Goal: Use online tool/utility: Utilize a website feature to perform a specific function

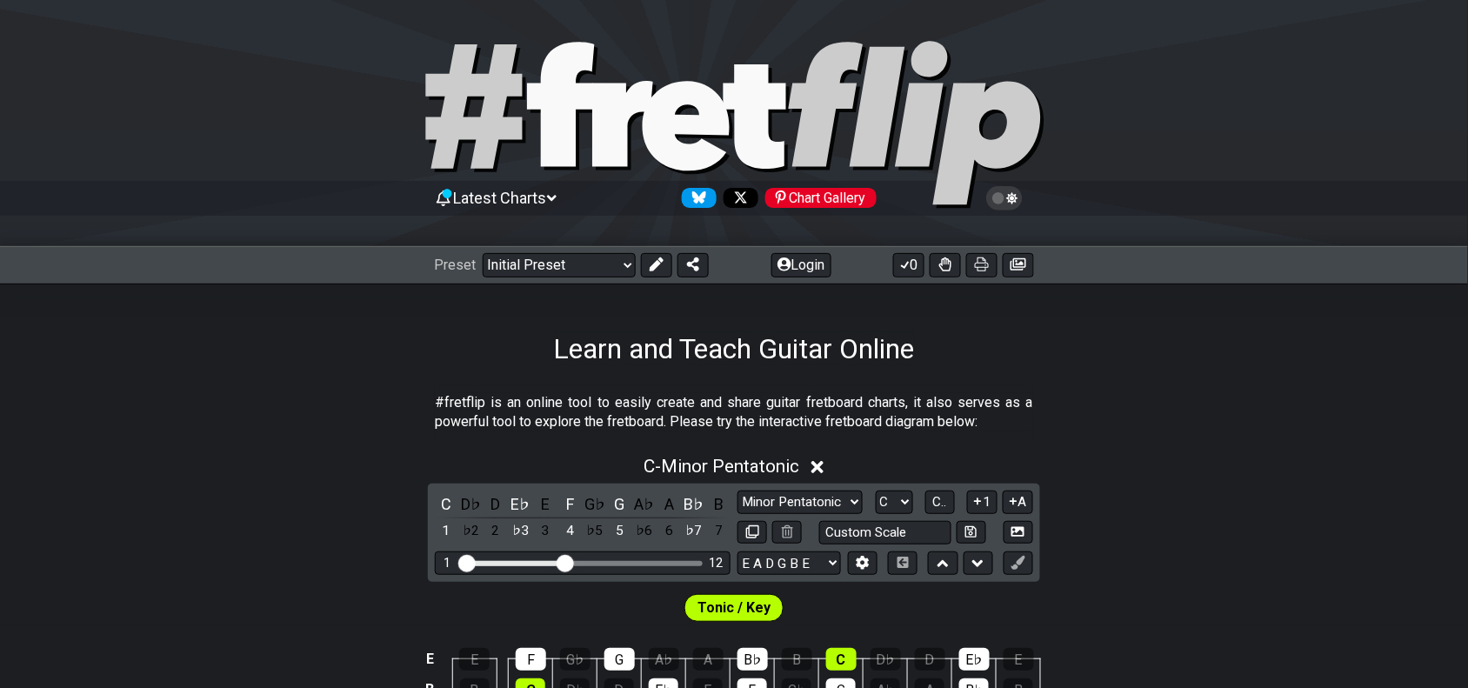
click at [572, 279] on div "Preset Welcome to #fretflip! Initial Preset Custom Preset Minor Pentatonic Majo…" at bounding box center [734, 265] width 1468 height 38
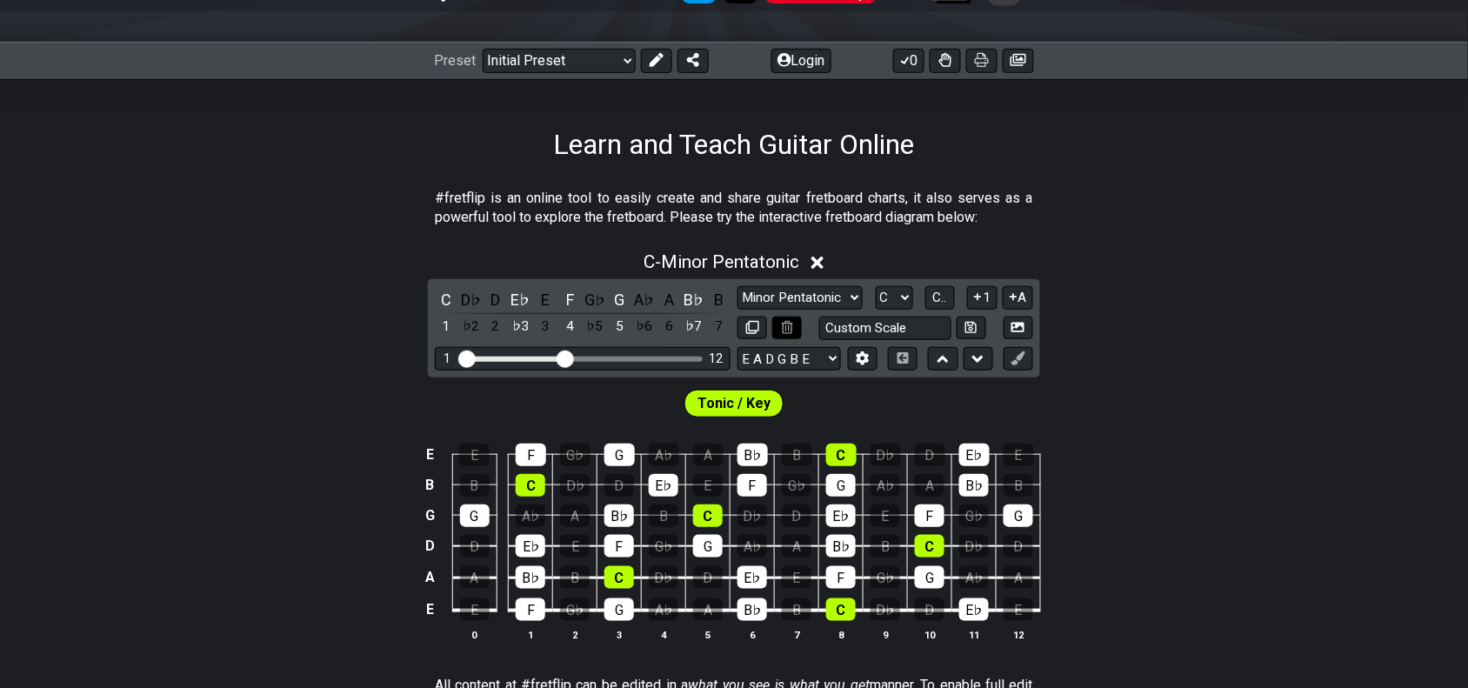
scroll to position [217, 0]
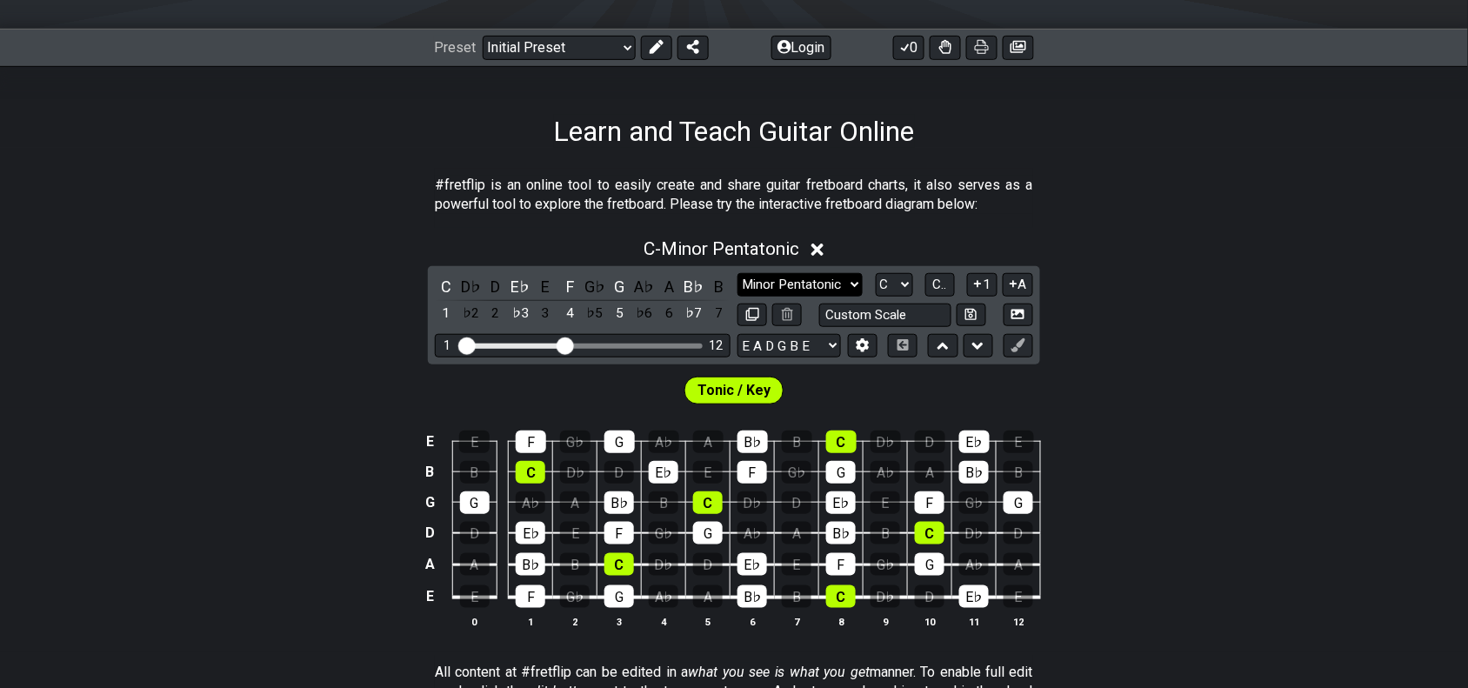
click at [833, 293] on select "Minor Pentatonic Click to edit Minor Pentatonic Major Pentatonic Minor Blues Ma…" at bounding box center [800, 284] width 125 height 23
select select "Phrygian Dominant"
click at [738, 273] on select "Minor Pentatonic Click to edit Minor Pentatonic Major Pentatonic Minor Blues Ma…" at bounding box center [800, 284] width 125 height 23
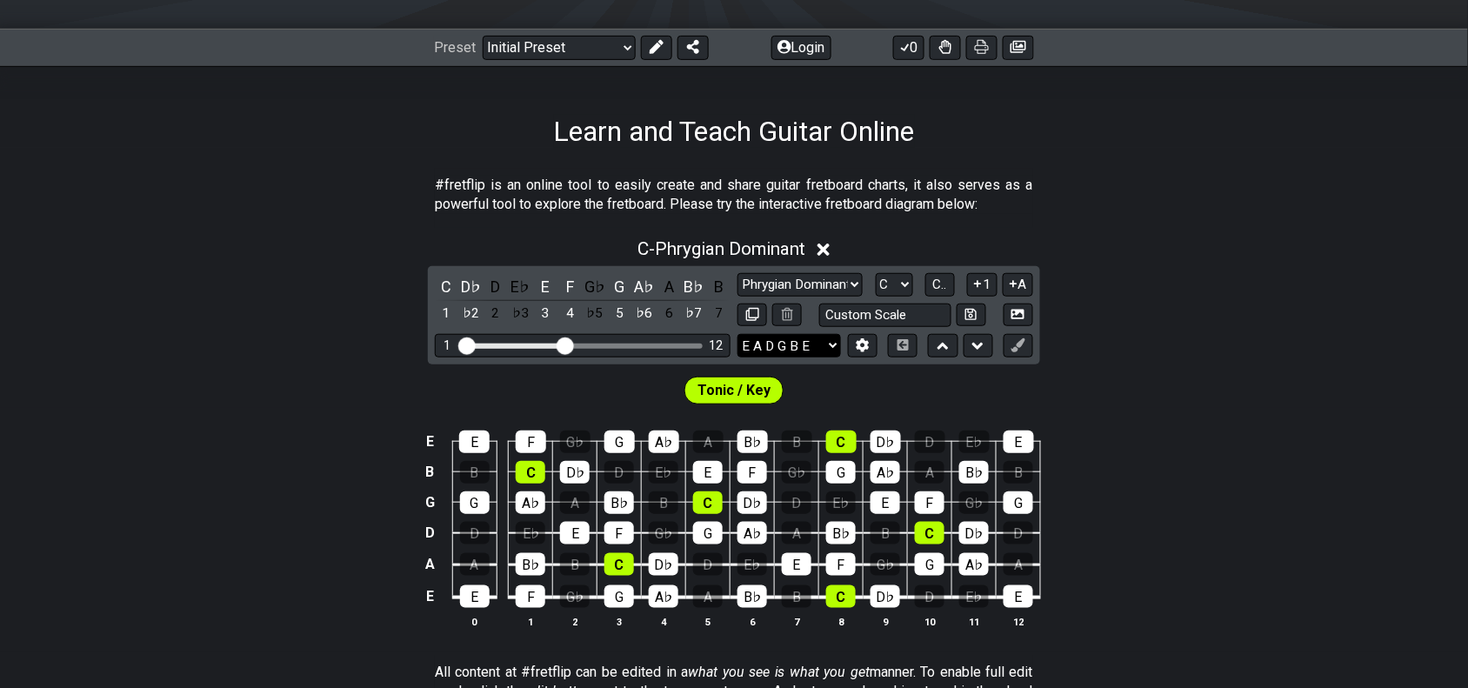
click at [761, 339] on select "E A D G B E E A D G B E E A D G B E B E A D F♯ B A D G C E A D A D G B E E♭ A♭ …" at bounding box center [790, 345] width 104 height 23
select select "D A D G B E"
click at [738, 334] on select "E A D G B E E A D G B E E A D G B E B E A D F♯ B A D G C E A D A D G B E E♭ A♭ …" at bounding box center [790, 345] width 104 height 23
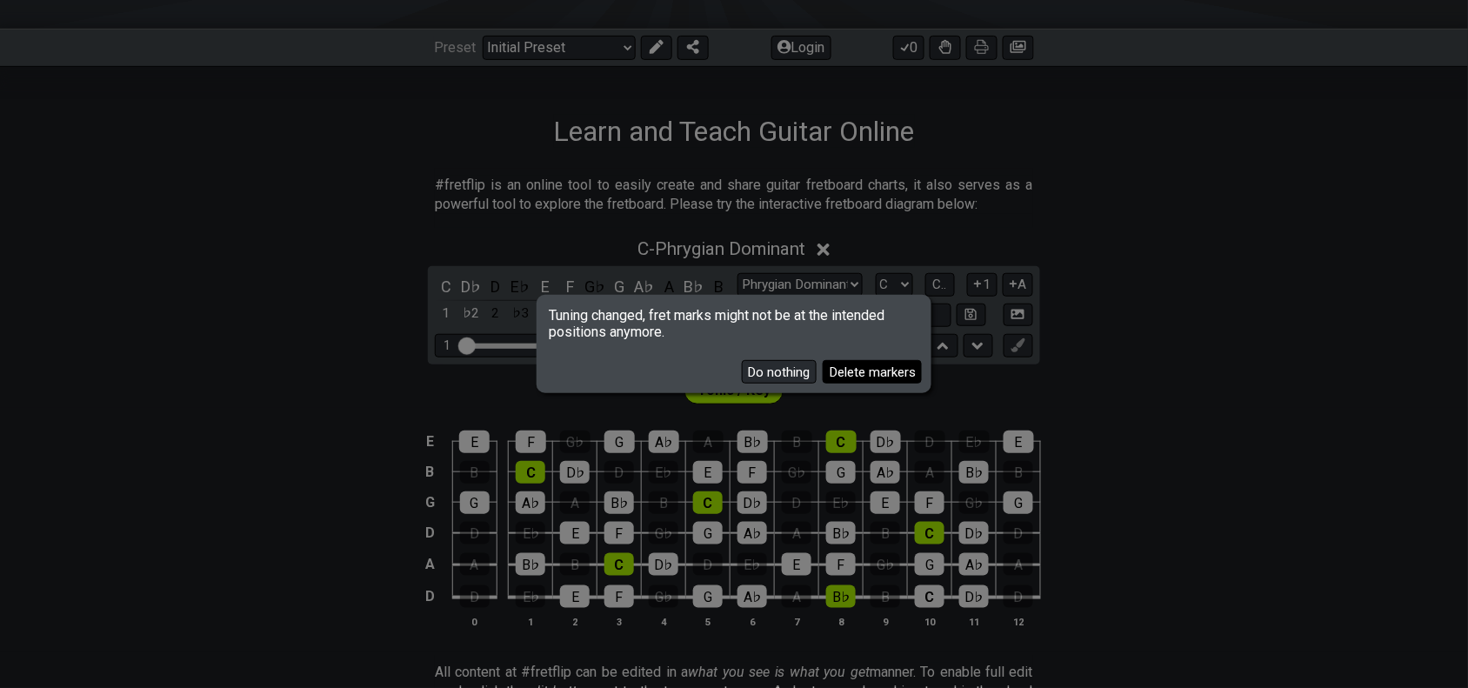
click at [849, 378] on button "Delete markers" at bounding box center [872, 371] width 99 height 23
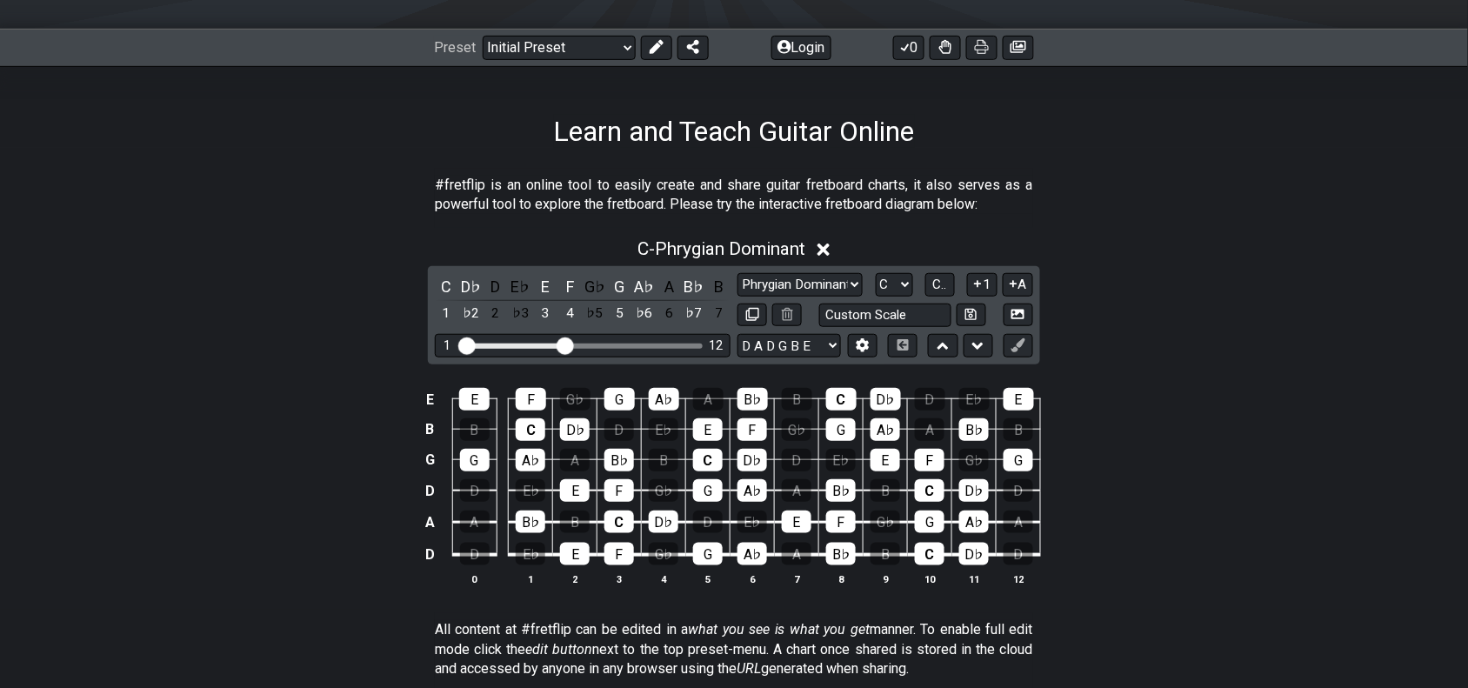
click at [888, 284] on div "C - Phrygian Dominant C D♭ D E♭ E F G♭ G A♭ A B♭ B 1 ♭2 2 ♭3 3 4 ♭5 5 ♭6 6 ♭7 7…" at bounding box center [734, 419] width 1468 height 382
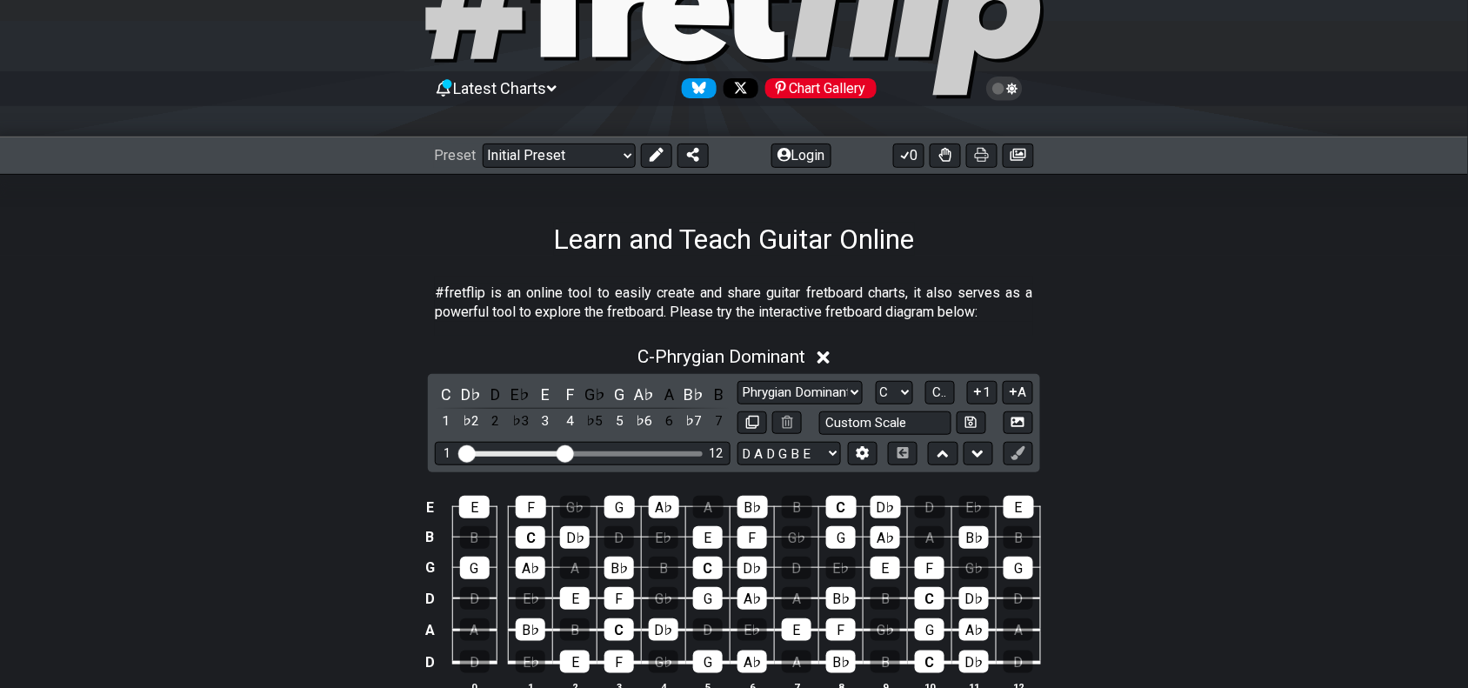
scroll to position [109, 0]
click at [902, 384] on select "A♭ A A♯ B♭ B C C♯ D♭ D D♯ E♭ E F F♯ G♭ G G♯" at bounding box center [894, 393] width 37 height 23
select select "D"
click at [876, 382] on select "A♭ A A♯ B♭ B C C♯ D♭ D D♯ E♭ E F F♯ G♭ G G♯" at bounding box center [894, 393] width 37 height 23
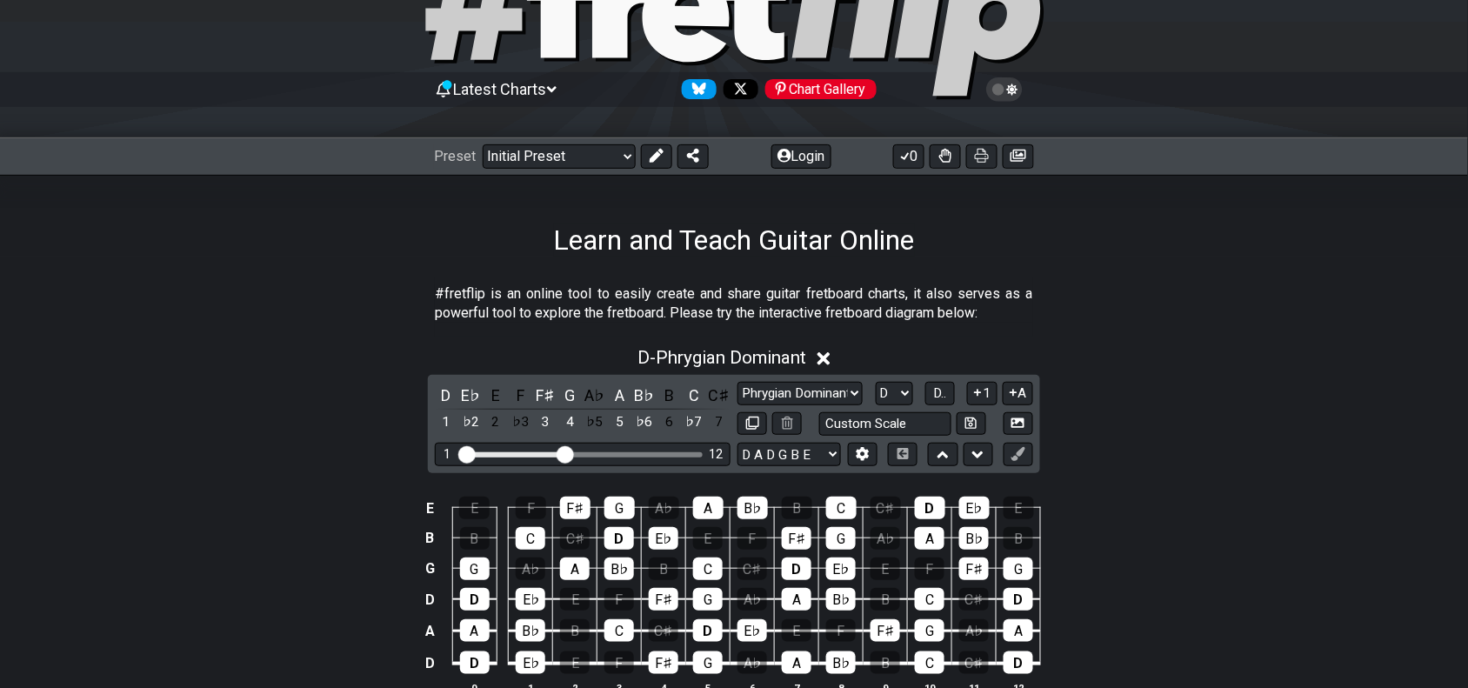
click at [1198, 417] on div "D - Phrygian Dominant D E♭ E F F♯ G A♭ A B♭ B C C♯ 1 ♭2 2 ♭3 3 4 ♭5 5 ♭6 6 ♭7 7…" at bounding box center [734, 528] width 1468 height 382
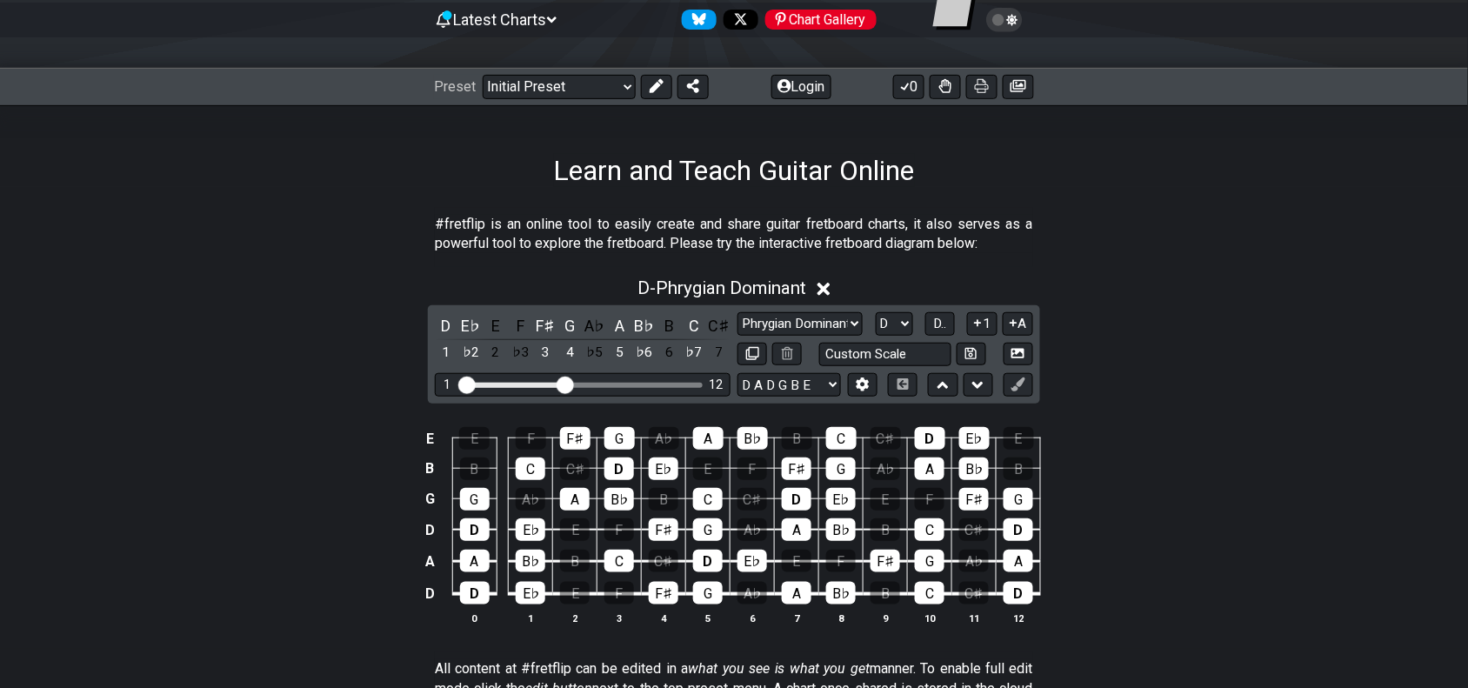
scroll to position [217, 0]
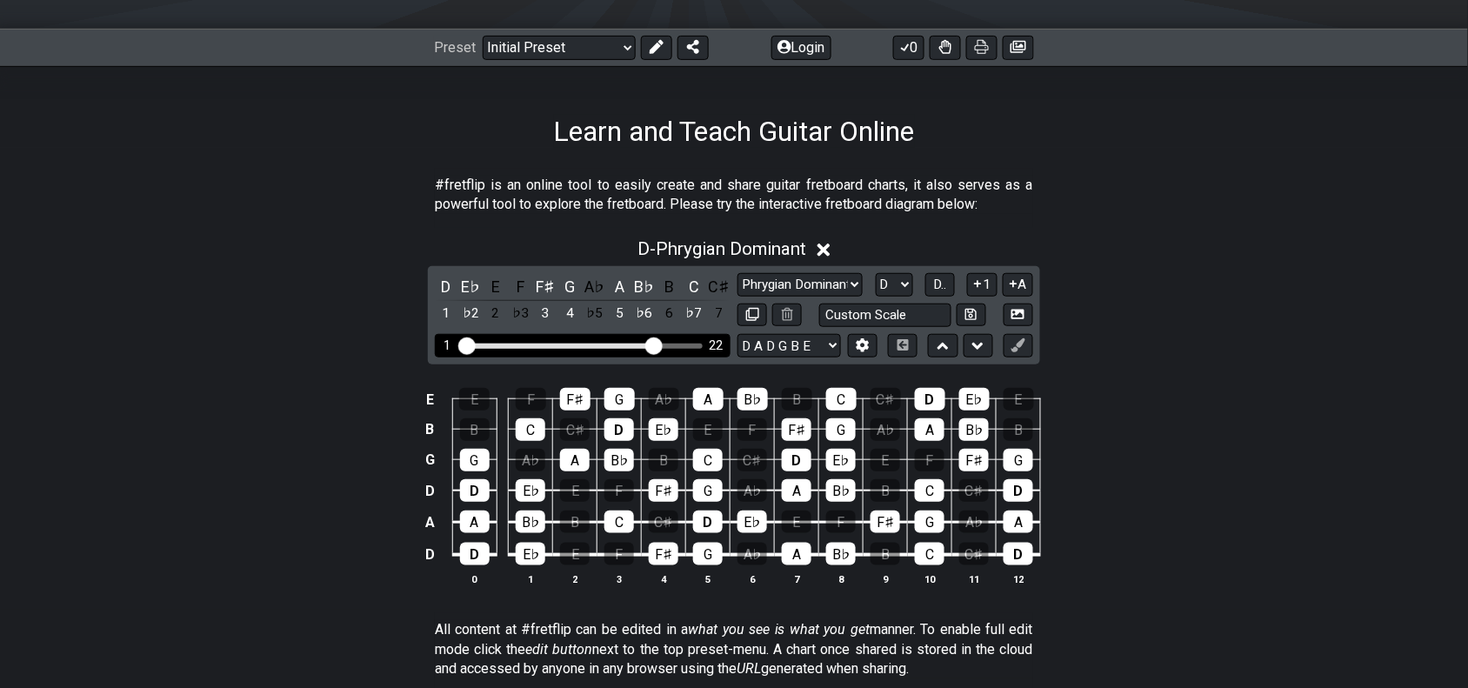
drag, startPoint x: 568, startPoint y: 339, endPoint x: 651, endPoint y: 344, distance: 82.7
click at [651, 344] on input "Visible fret range" at bounding box center [582, 344] width 247 height 0
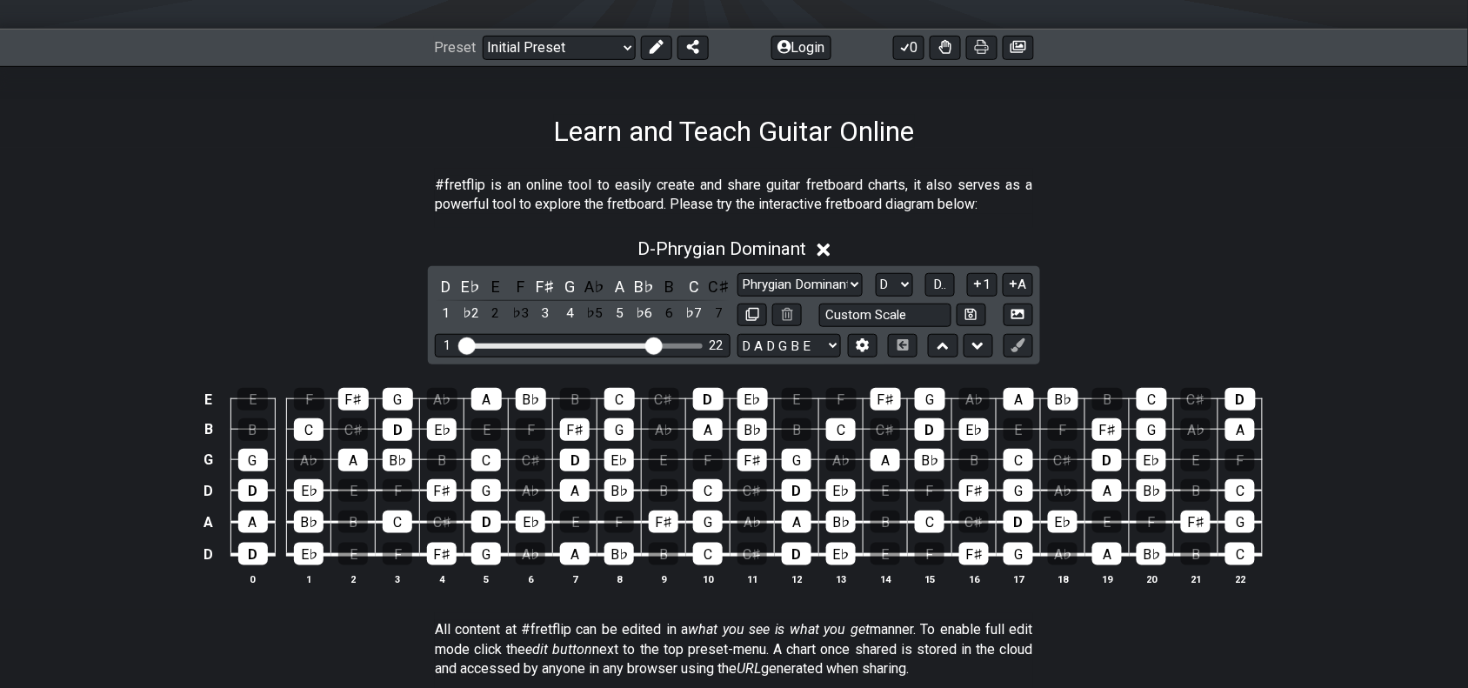
click at [1132, 306] on div "D - Phrygian Dominant D E♭ E F F♯ G A♭ A B♭ B C C♯ 1 ♭2 2 ♭3 3 4 ♭5 5 ♭6 6 ♭7 7…" at bounding box center [734, 419] width 1468 height 382
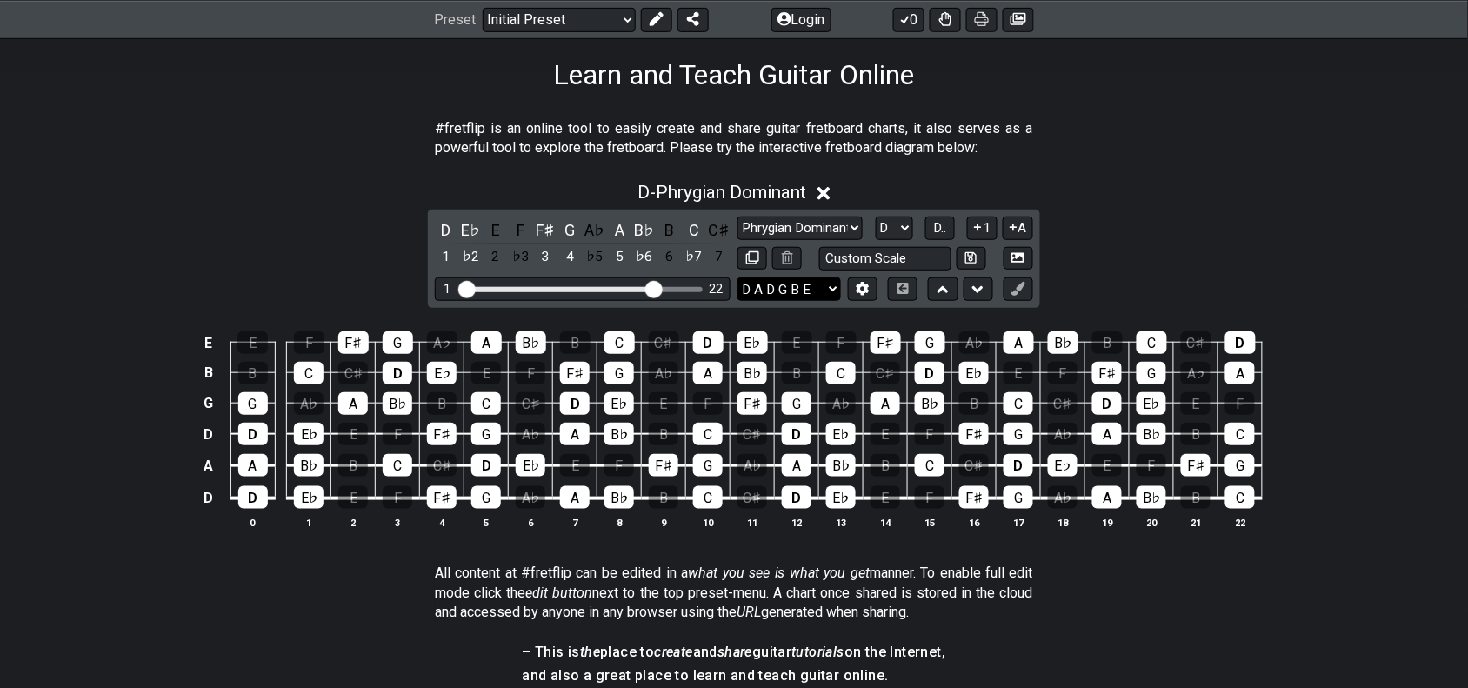
scroll to position [326, 0]
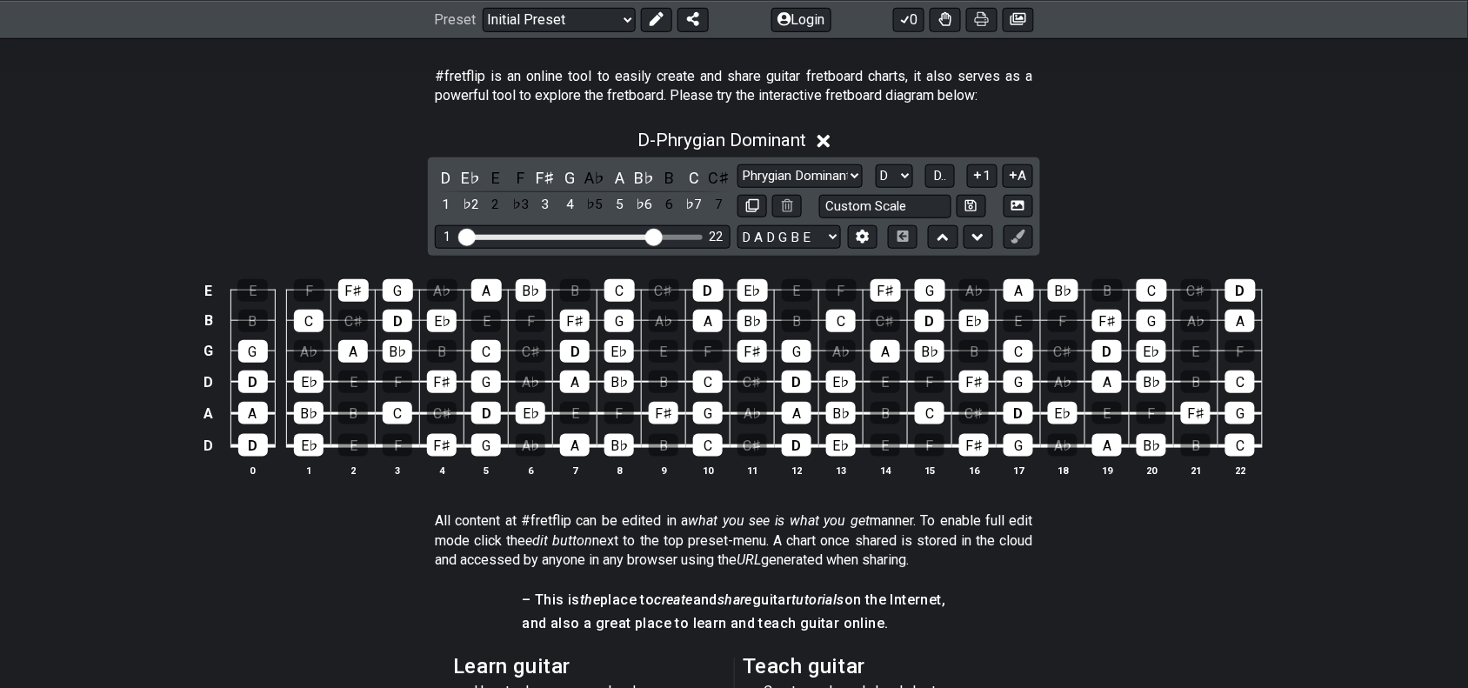
click at [1061, 200] on div "D - Phrygian Dominant D E♭ E F F♯ G A♭ A B♭ B C C♯ 1 ♭2 2 ♭3 3 4 ♭5 5 ♭6 6 ♭7 7…" at bounding box center [734, 310] width 1468 height 382
click at [1007, 181] on icon at bounding box center [1013, 175] width 17 height 13
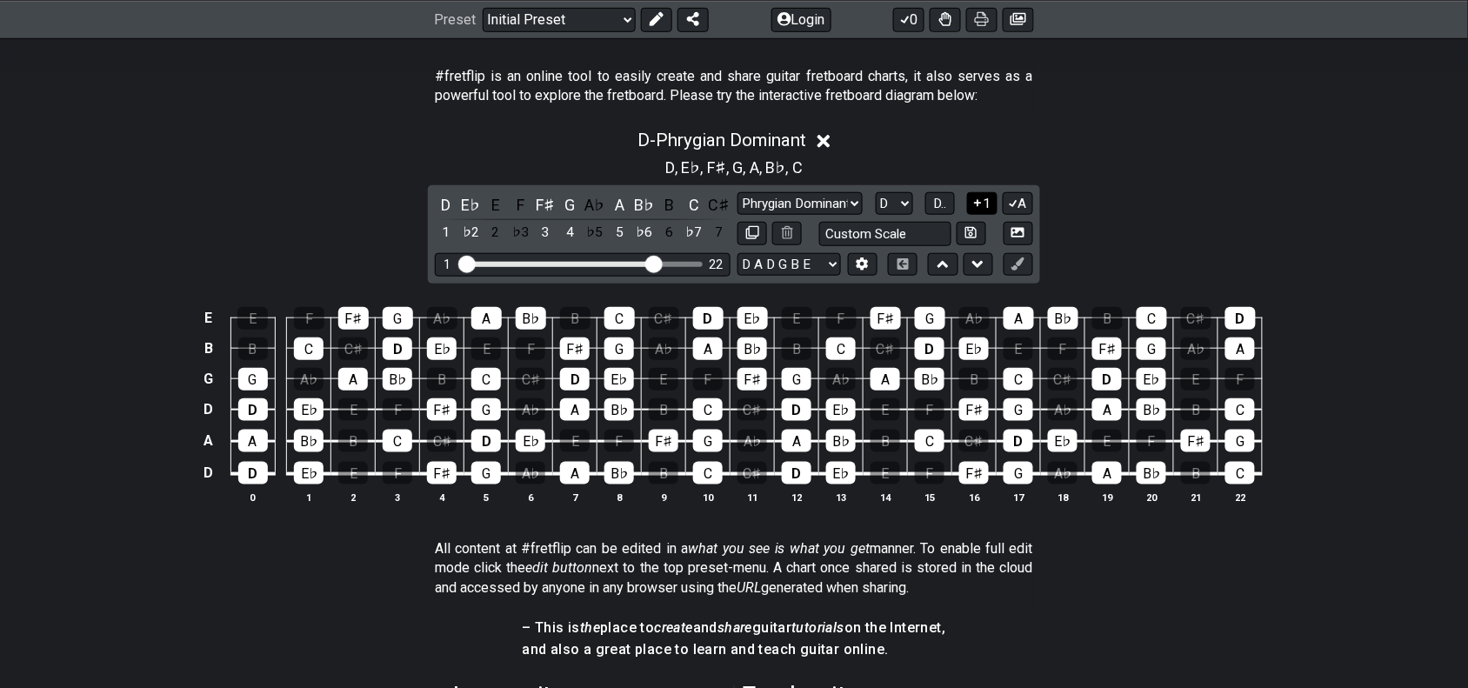
click at [981, 198] on icon at bounding box center [978, 203] width 17 height 13
click at [1020, 201] on button "A" at bounding box center [1018, 203] width 30 height 23
click at [990, 209] on button "1" at bounding box center [982, 203] width 30 height 23
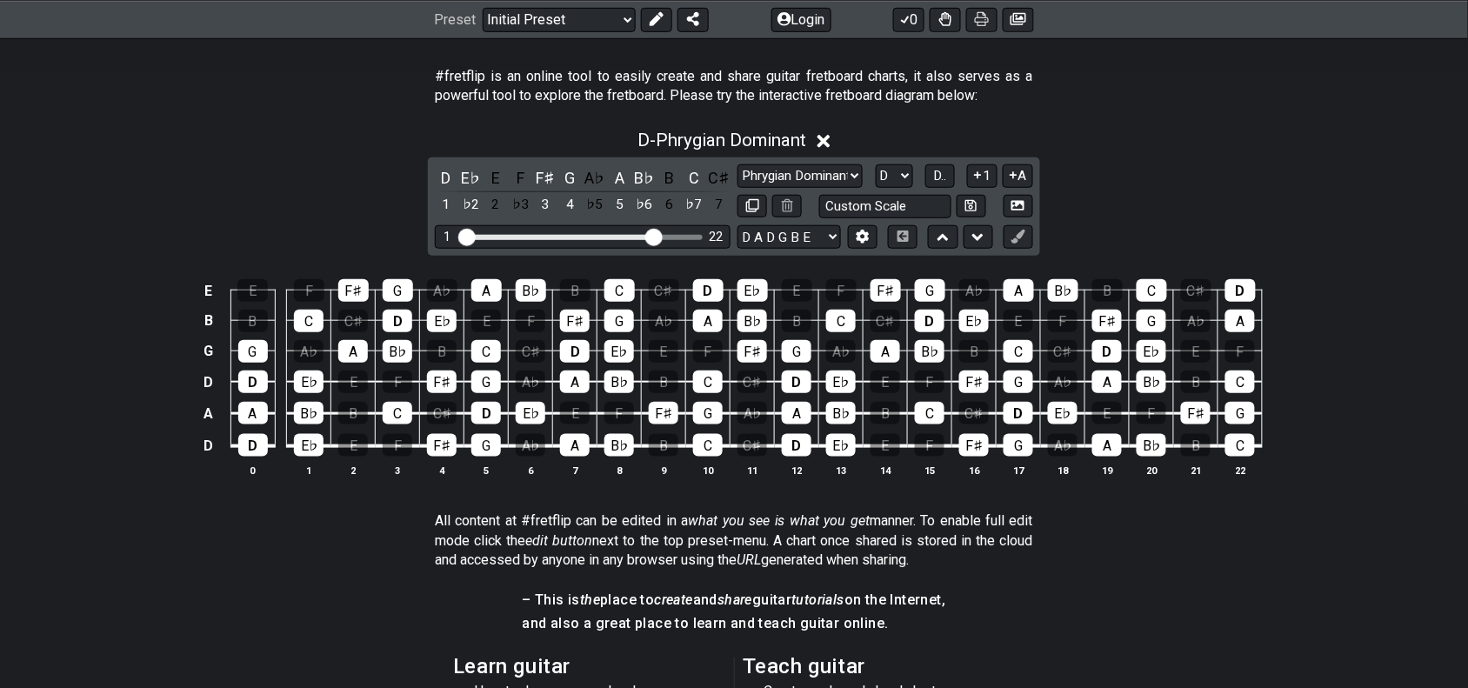
click at [981, 191] on div "Minor Pentatonic Click to edit Minor Pentatonic Major Pentatonic Minor Blues Ma…" at bounding box center [886, 191] width 296 height 54
click at [981, 184] on button "1" at bounding box center [982, 175] width 30 height 23
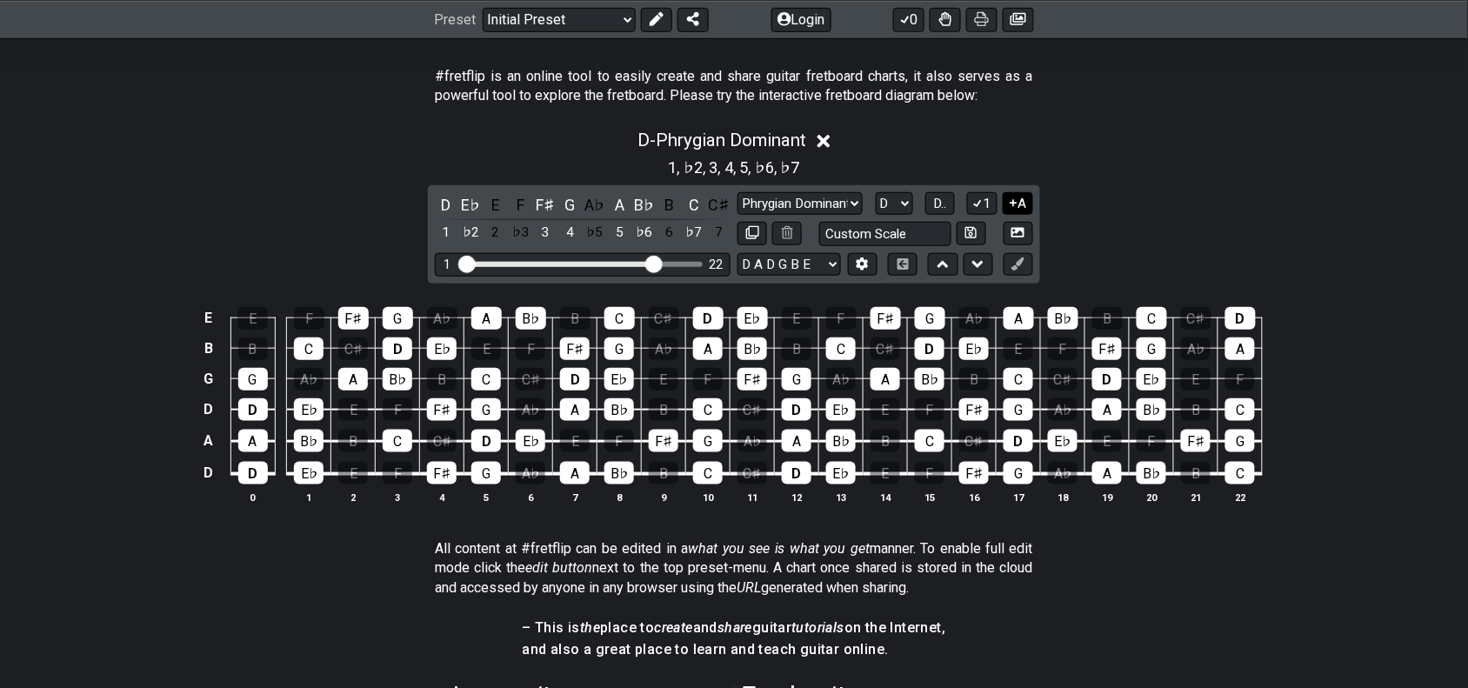
click at [1028, 192] on button "A" at bounding box center [1018, 203] width 30 height 23
click at [1011, 205] on icon at bounding box center [1013, 203] width 17 height 13
click at [979, 207] on icon at bounding box center [978, 203] width 17 height 13
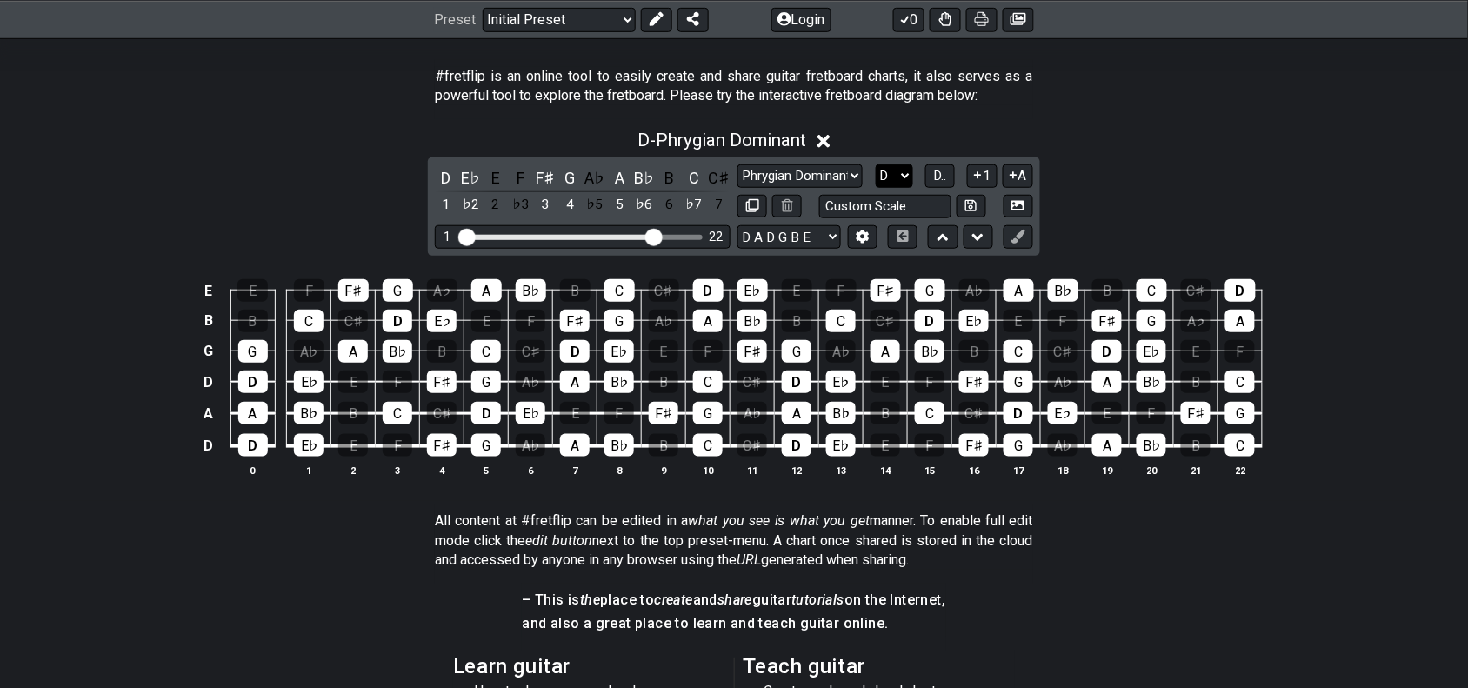
click at [901, 177] on select "A♭ A A♯ B♭ B C C♯ D♭ D D♯ E♭ E F F♯ G♭ G G♯" at bounding box center [894, 175] width 37 height 23
drag, startPoint x: 901, startPoint y: 177, endPoint x: 912, endPoint y: 177, distance: 10.4
click at [902, 177] on select "A♭ A A♯ B♭ B C C♯ D♭ D D♯ E♭ E F F♯ G♭ G G♯" at bounding box center [894, 175] width 37 height 23
click at [938, 178] on span "D.." at bounding box center [939, 176] width 13 height 16
click at [939, 185] on button "1..7" at bounding box center [939, 175] width 33 height 23
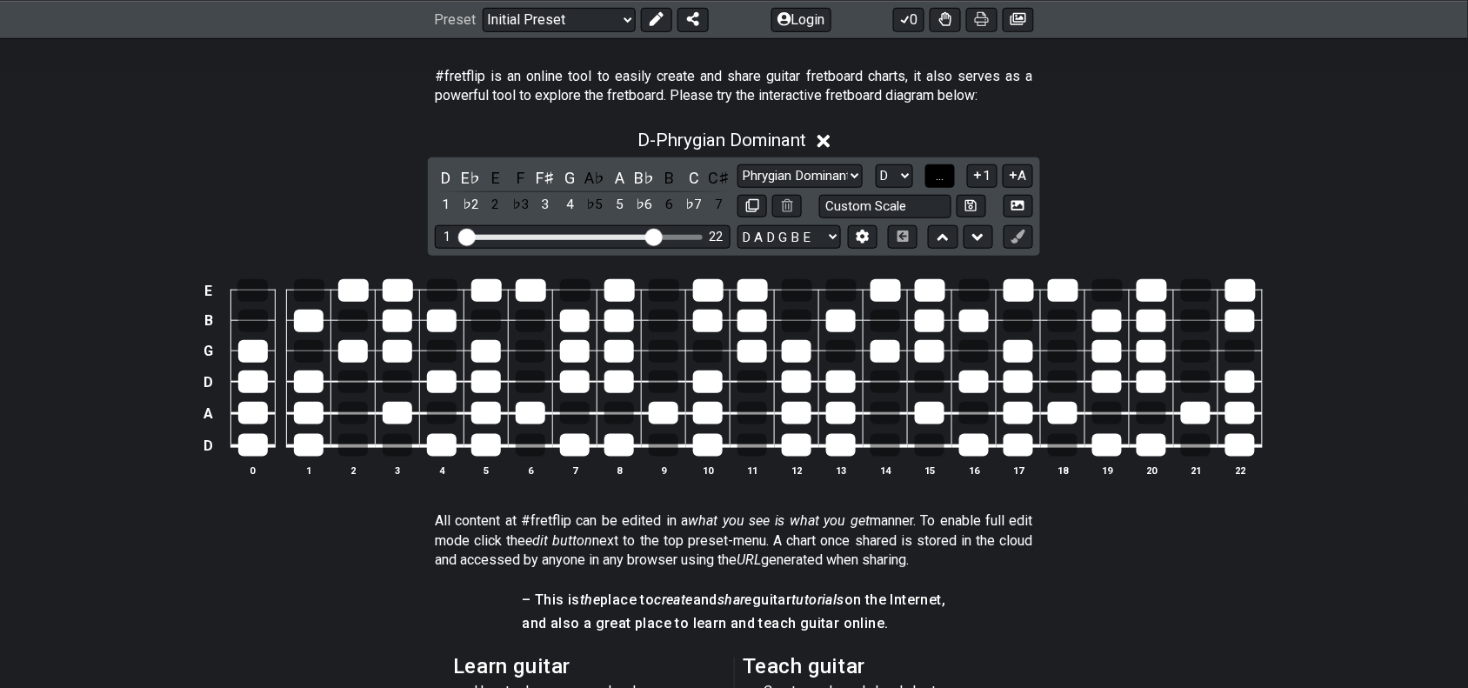
click at [932, 184] on button "..." at bounding box center [940, 175] width 30 height 23
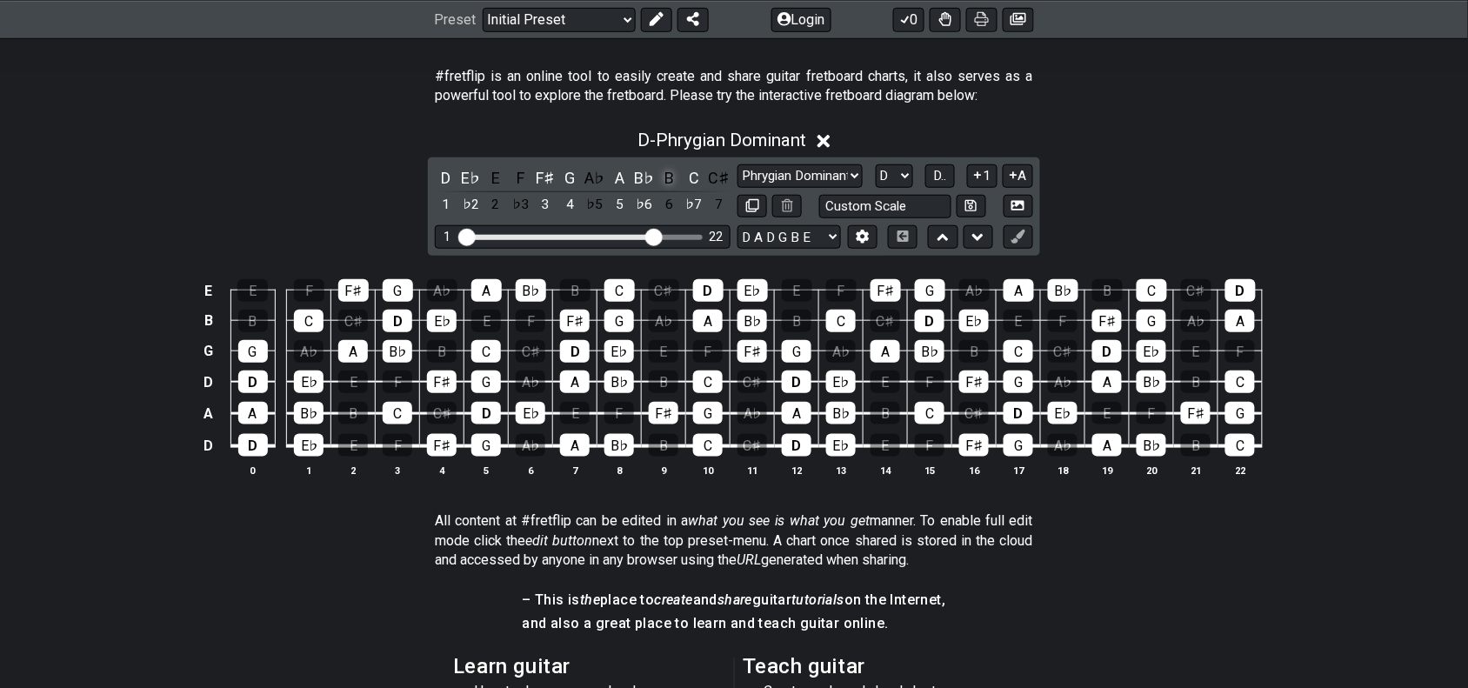
click at [672, 170] on div "B" at bounding box center [669, 177] width 23 height 23
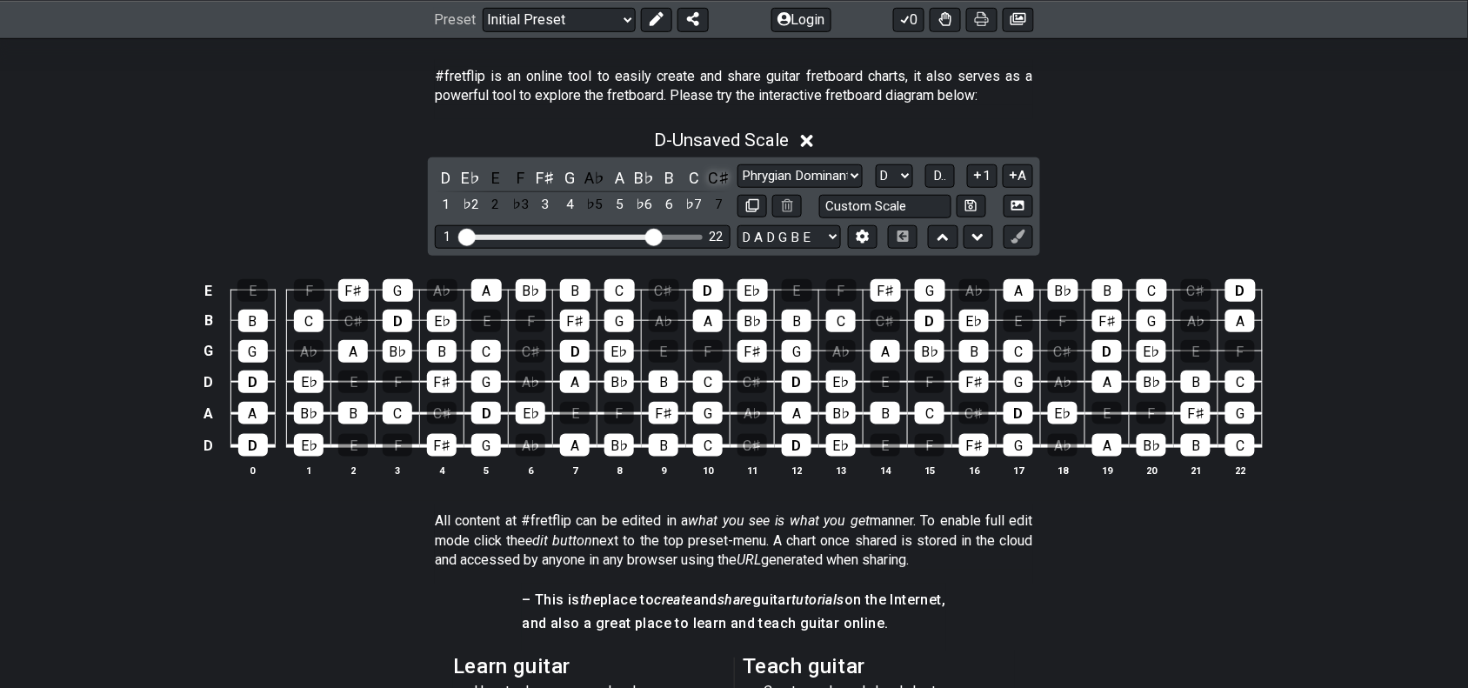
click at [711, 177] on div "C♯" at bounding box center [719, 177] width 23 height 23
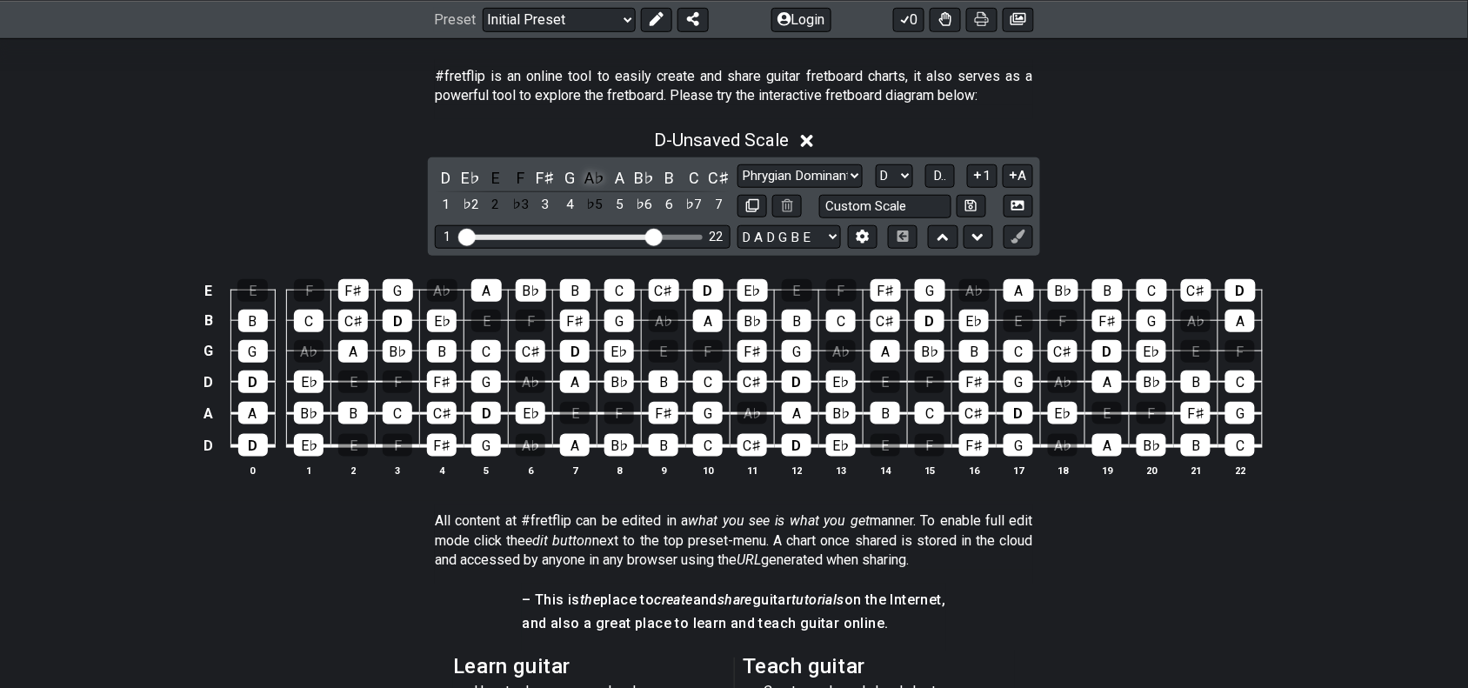
click at [594, 176] on div "A♭" at bounding box center [595, 177] width 23 height 23
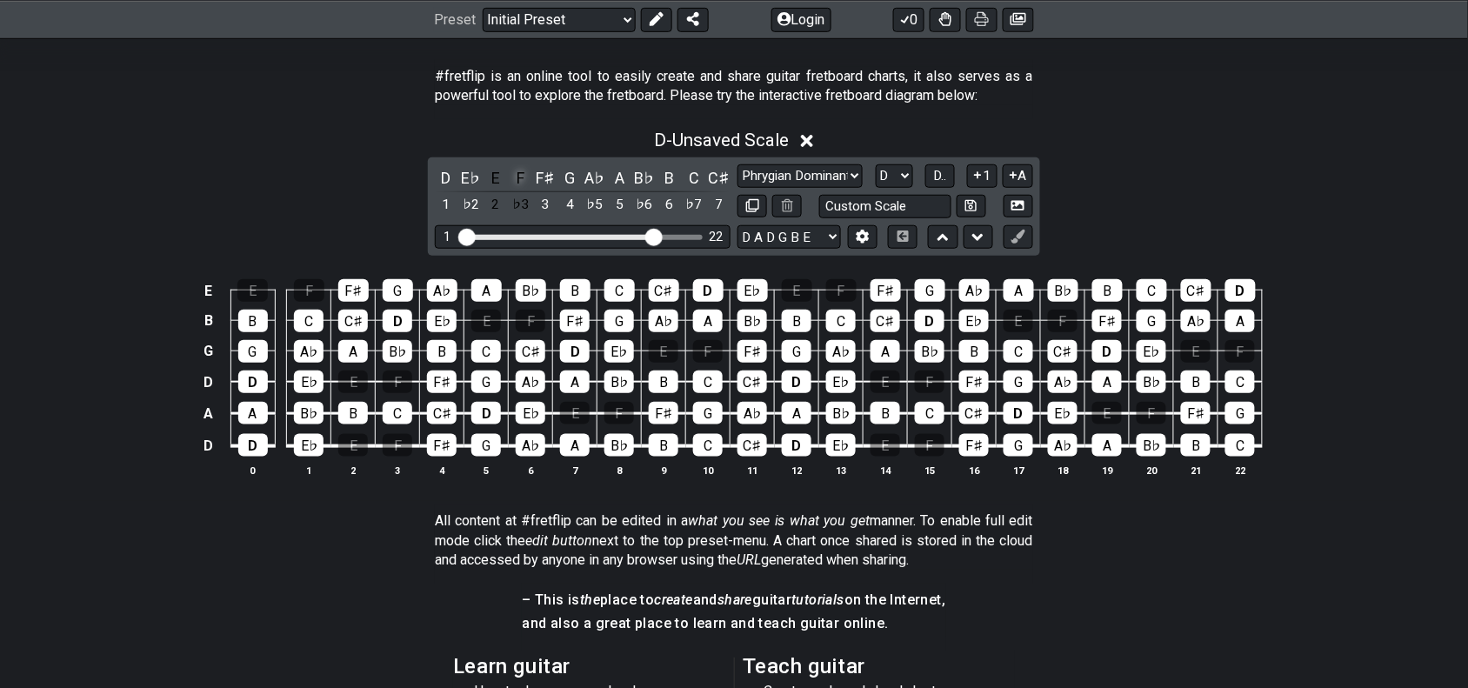
click at [531, 176] on div "F" at bounding box center [521, 177] width 23 height 23
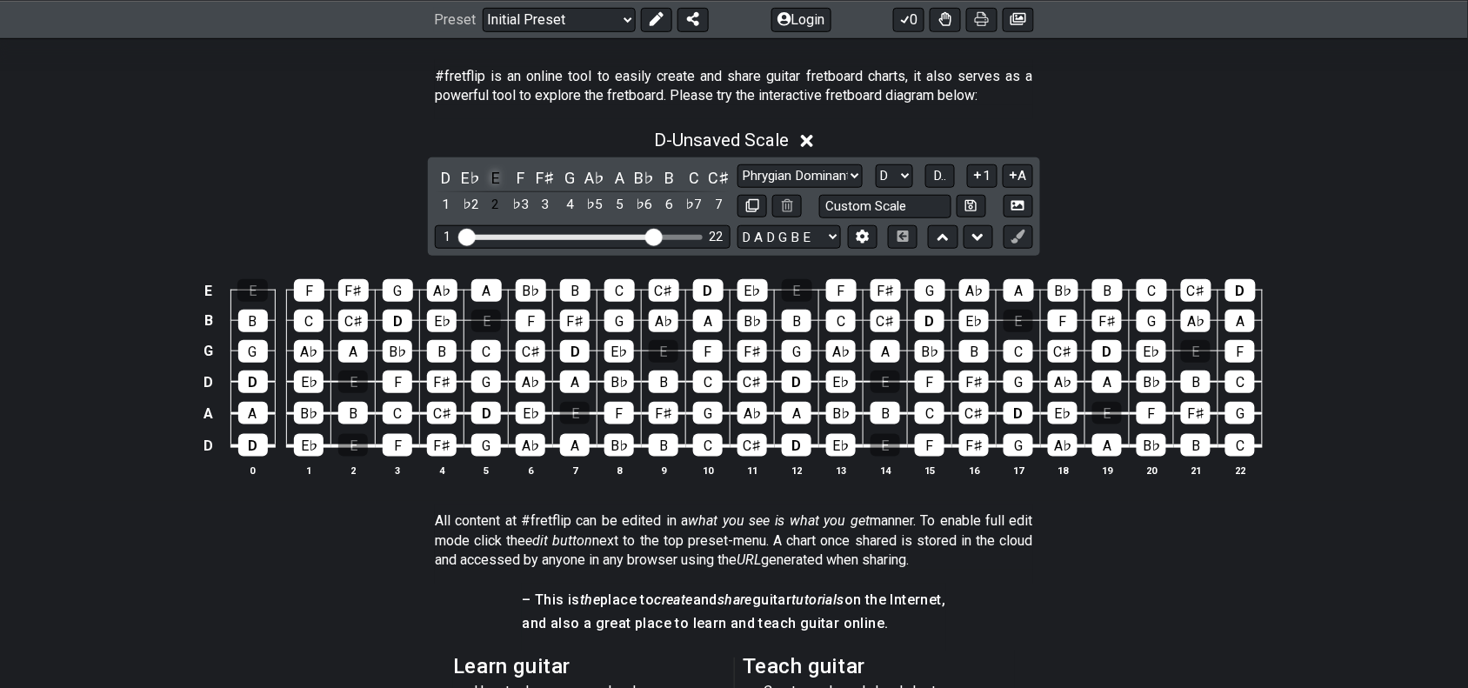
click at [498, 174] on div "E" at bounding box center [495, 177] width 23 height 23
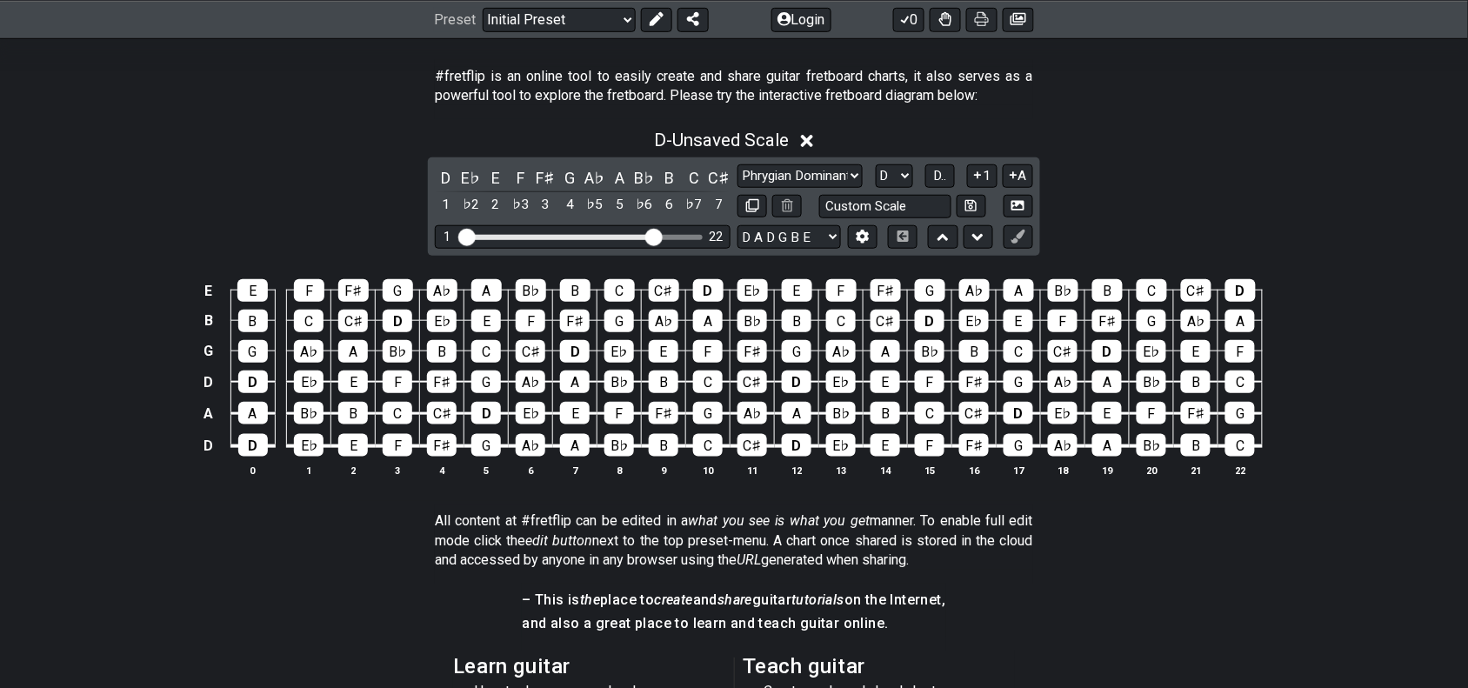
click at [814, 139] on icon at bounding box center [807, 141] width 13 height 18
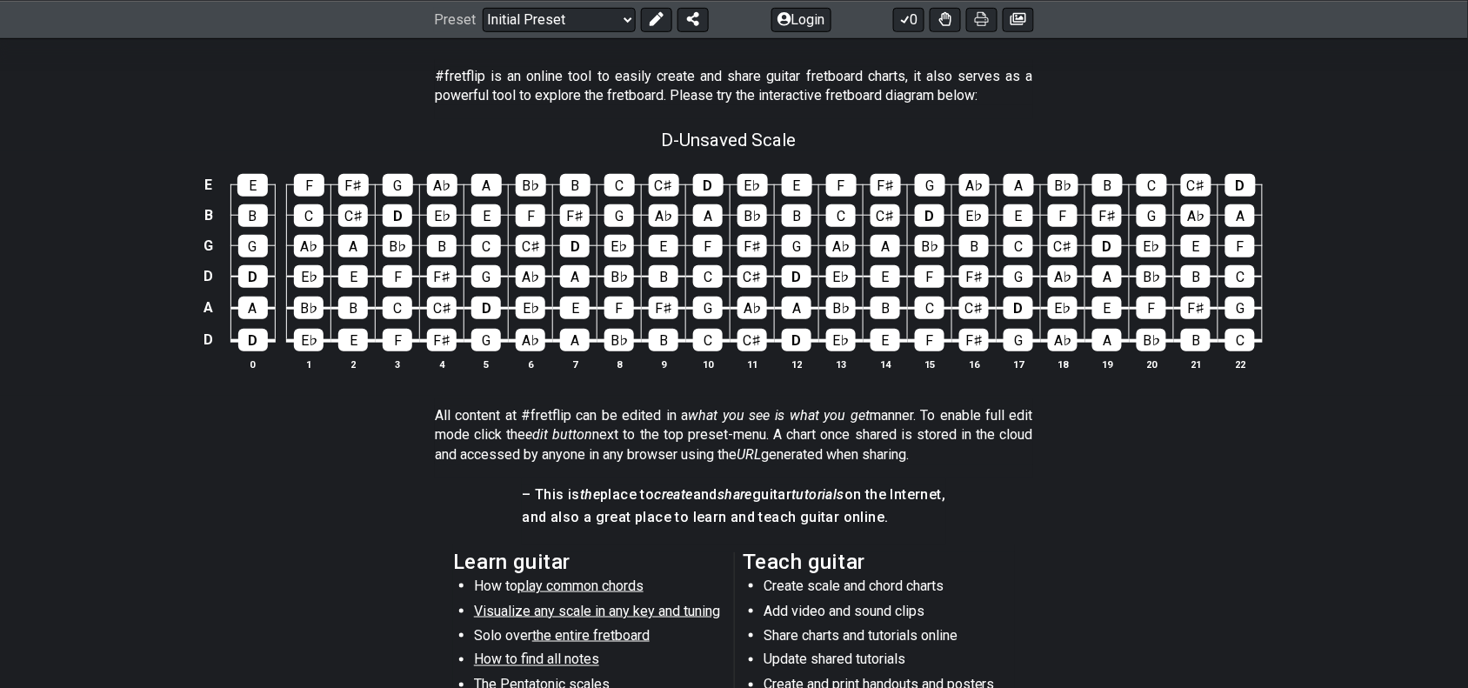
click at [685, 124] on div "D - Unsaved Scale" at bounding box center [728, 134] width 135 height 30
select select "Phrygian Dominant"
select select "D"
select select "D A D G B E"
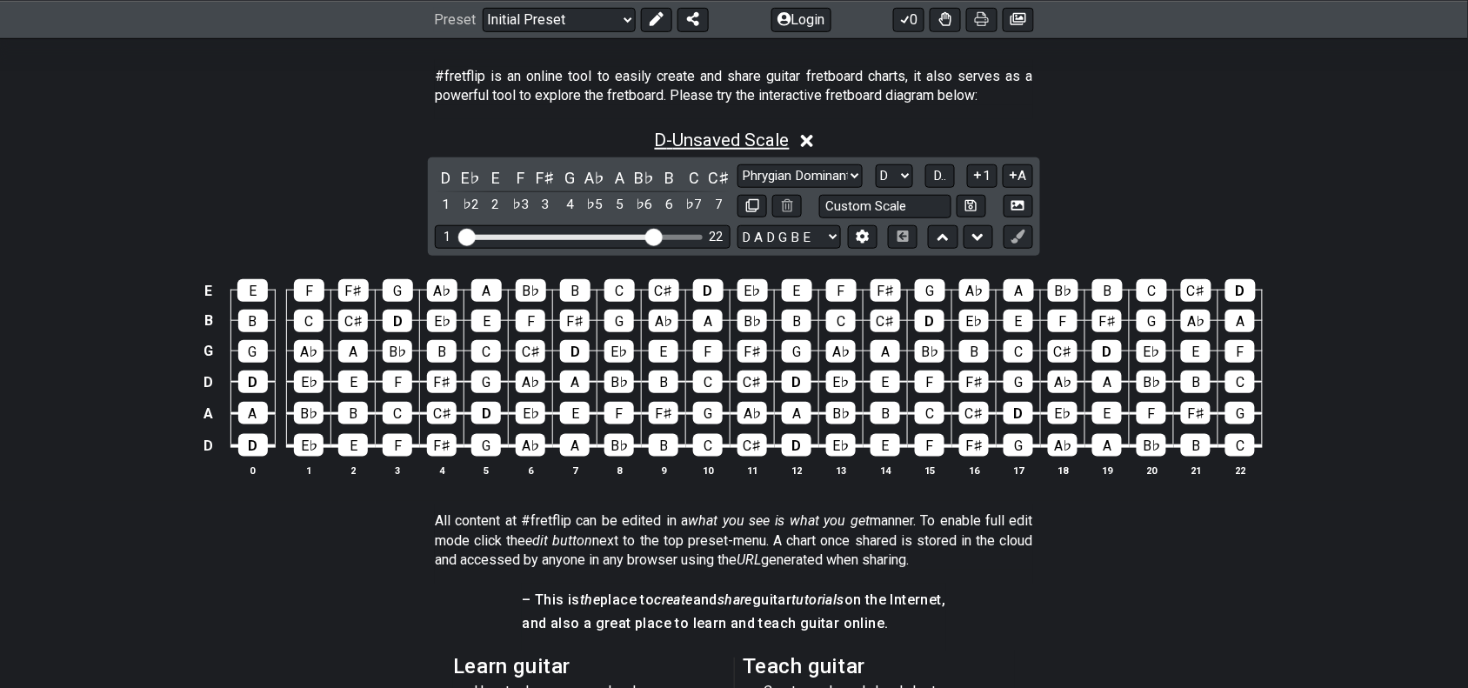
click at [694, 130] on span "D - Unsaved Scale" at bounding box center [722, 140] width 135 height 21
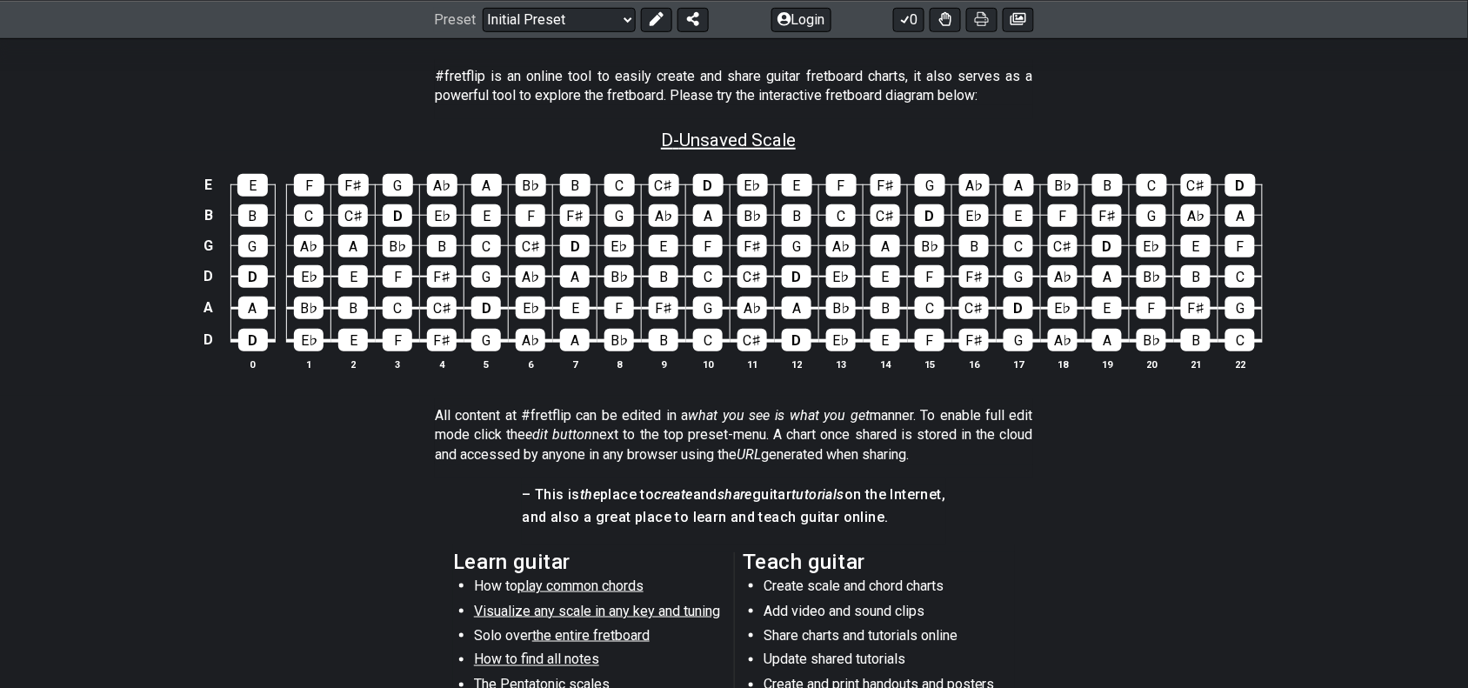
click at [694, 130] on span "D - Unsaved Scale" at bounding box center [728, 140] width 135 height 21
select select "Phrygian Dominant"
select select "D"
select select "D A D G B E"
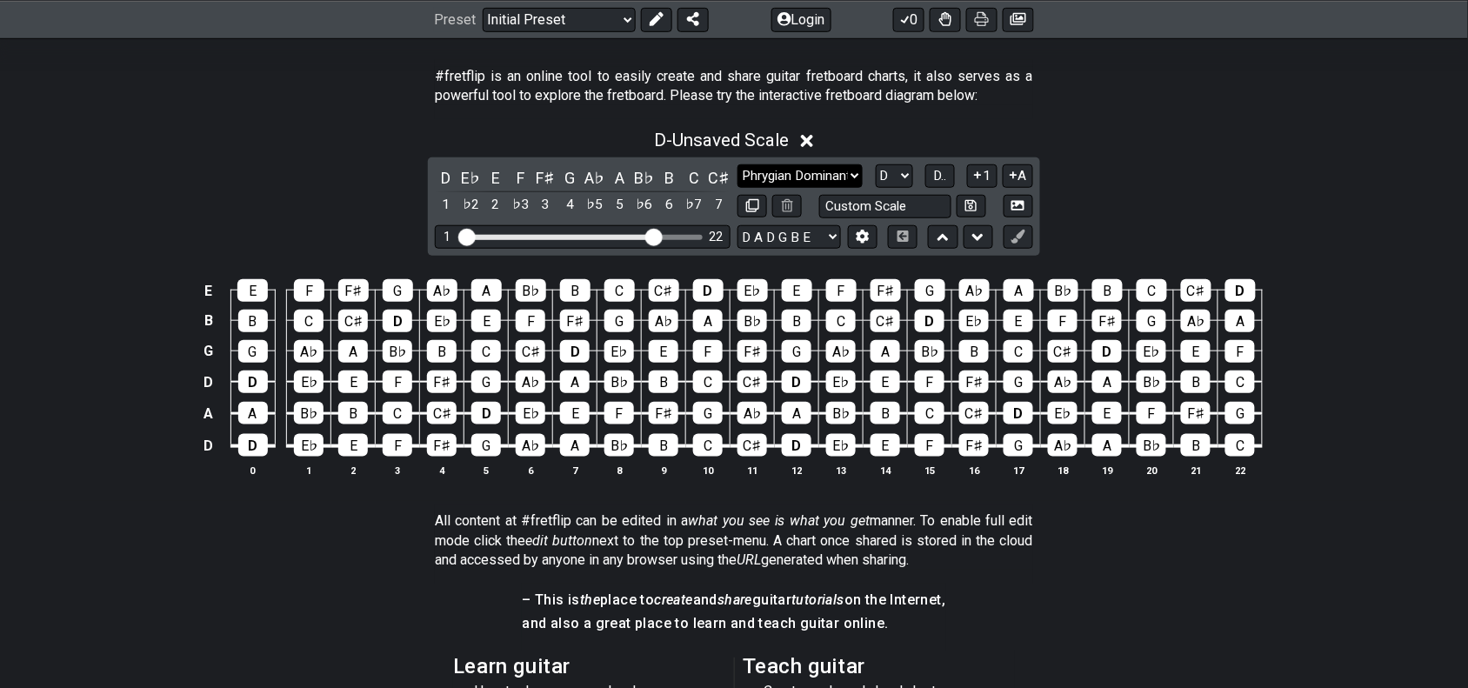
click at [846, 179] on select "Minor Pentatonic Click to edit Minor Pentatonic Major Pentatonic Minor Blues Ma…" at bounding box center [800, 175] width 125 height 23
click at [738, 164] on select "Minor Pentatonic Click to edit Minor Pentatonic Major Pentatonic Minor Blues Ma…" at bounding box center [800, 175] width 125 height 23
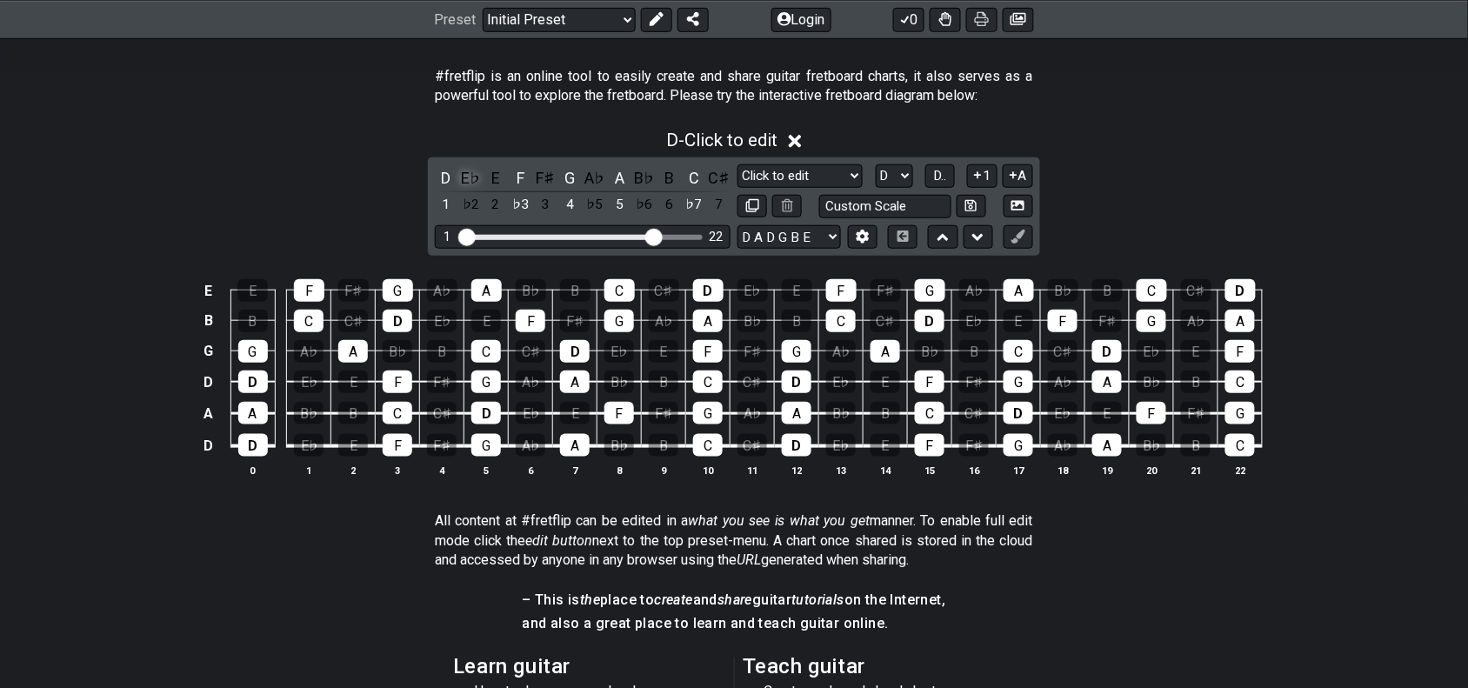
click at [480, 179] on div "E♭" at bounding box center [471, 177] width 23 height 23
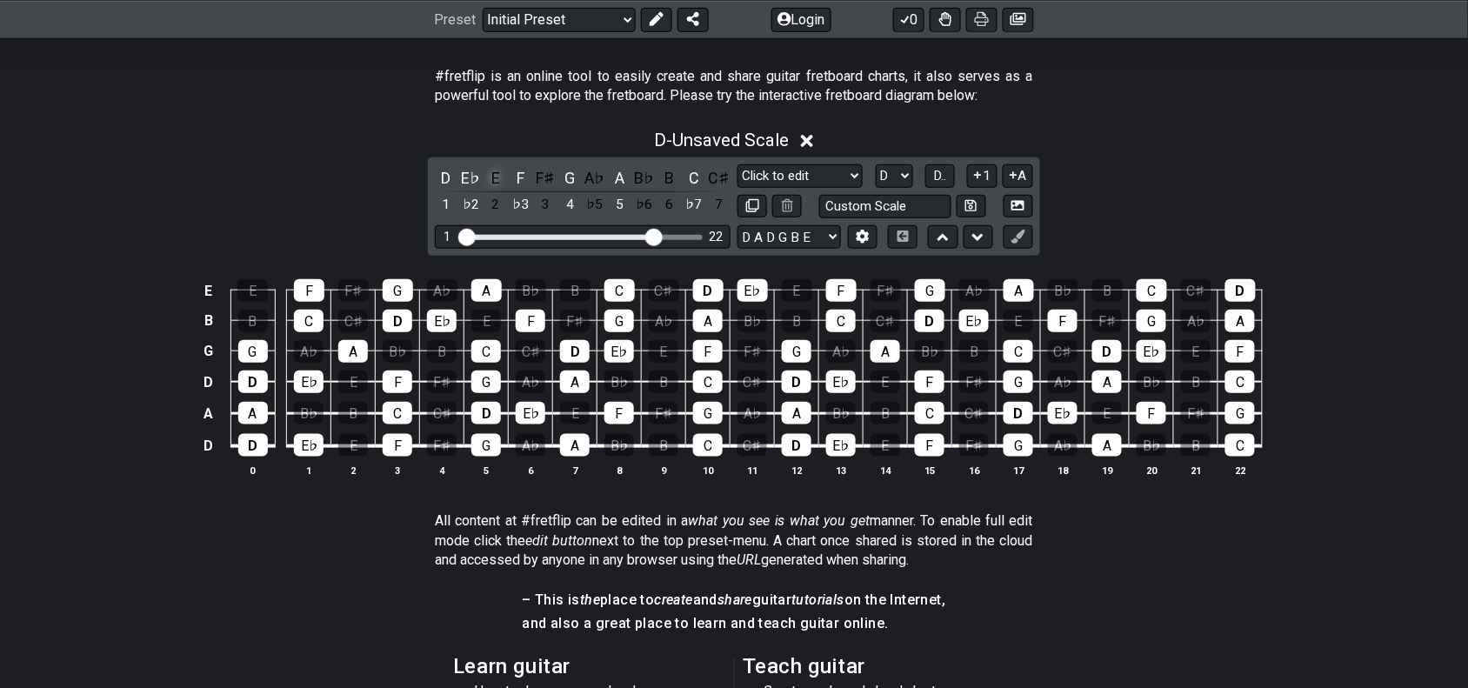
click at [497, 179] on div "E" at bounding box center [495, 177] width 23 height 23
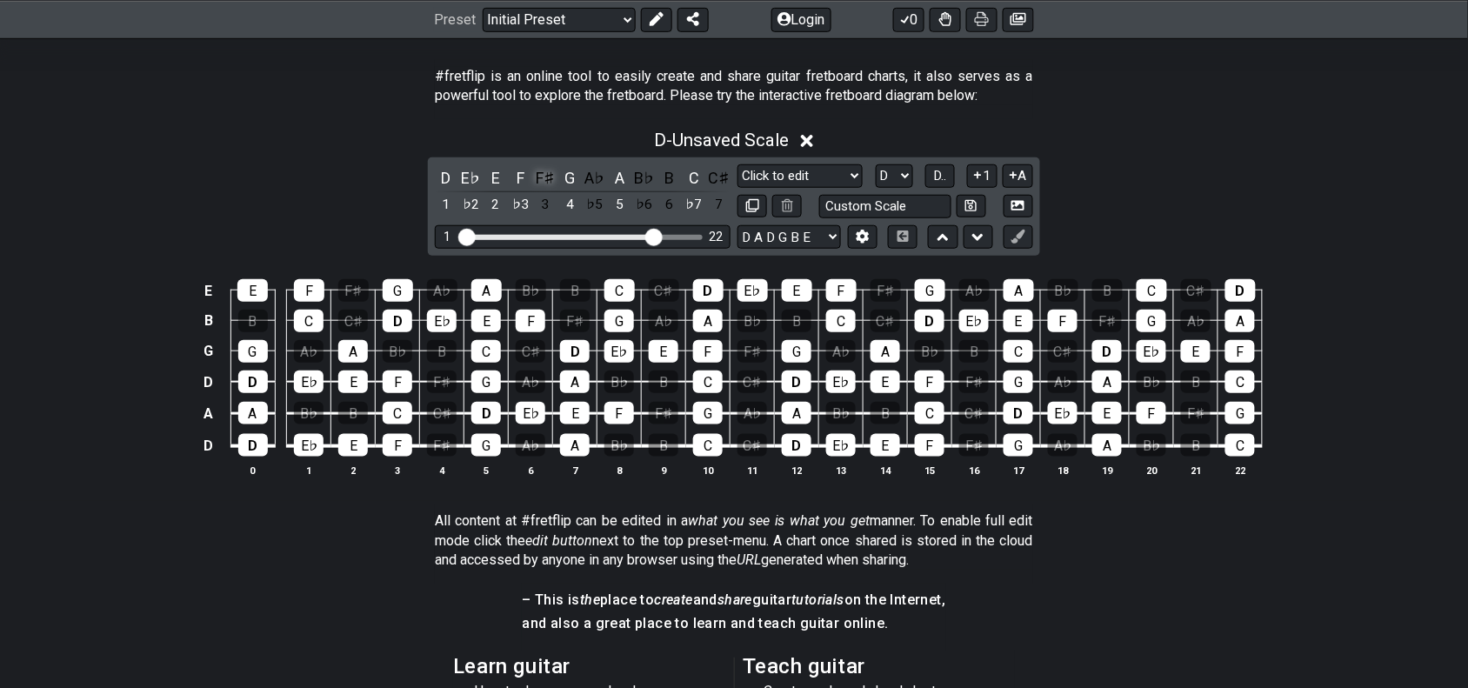
click at [551, 179] on div "F♯" at bounding box center [545, 177] width 23 height 23
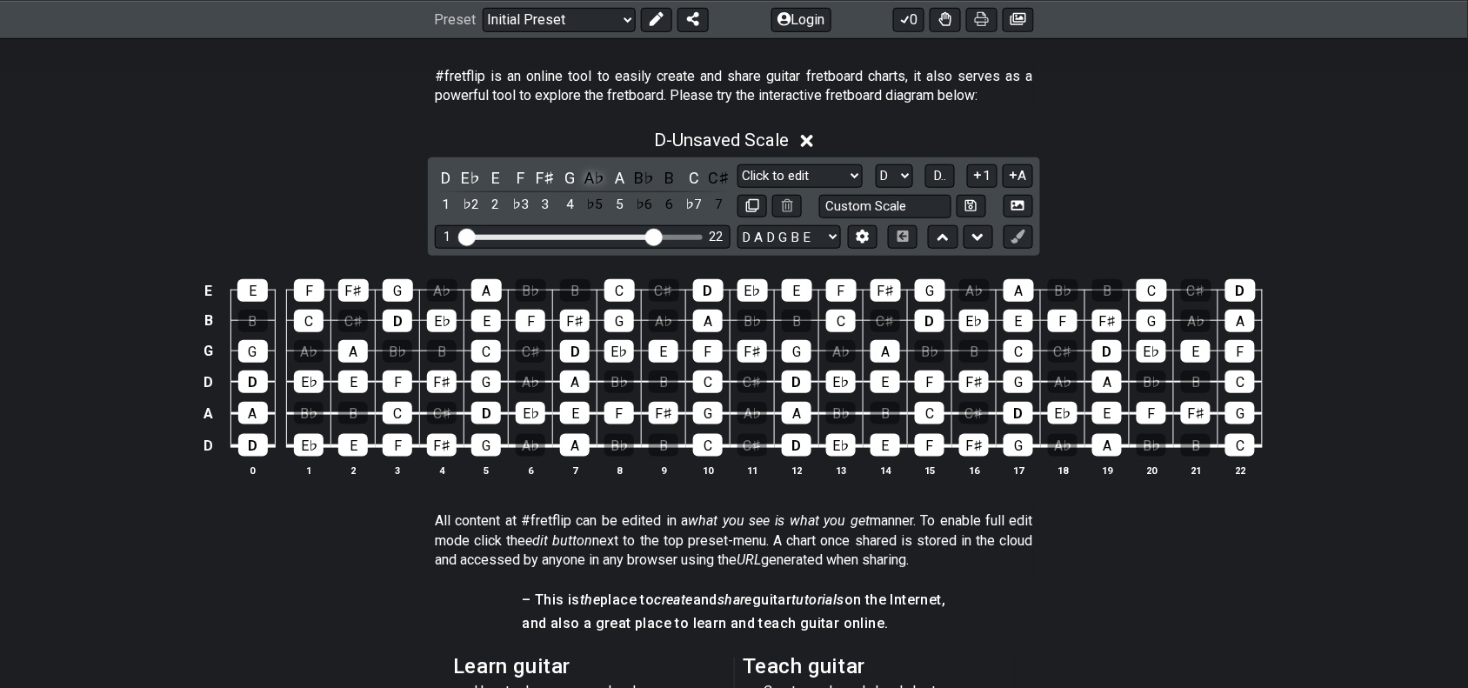
click at [587, 177] on div "A♭" at bounding box center [595, 177] width 23 height 23
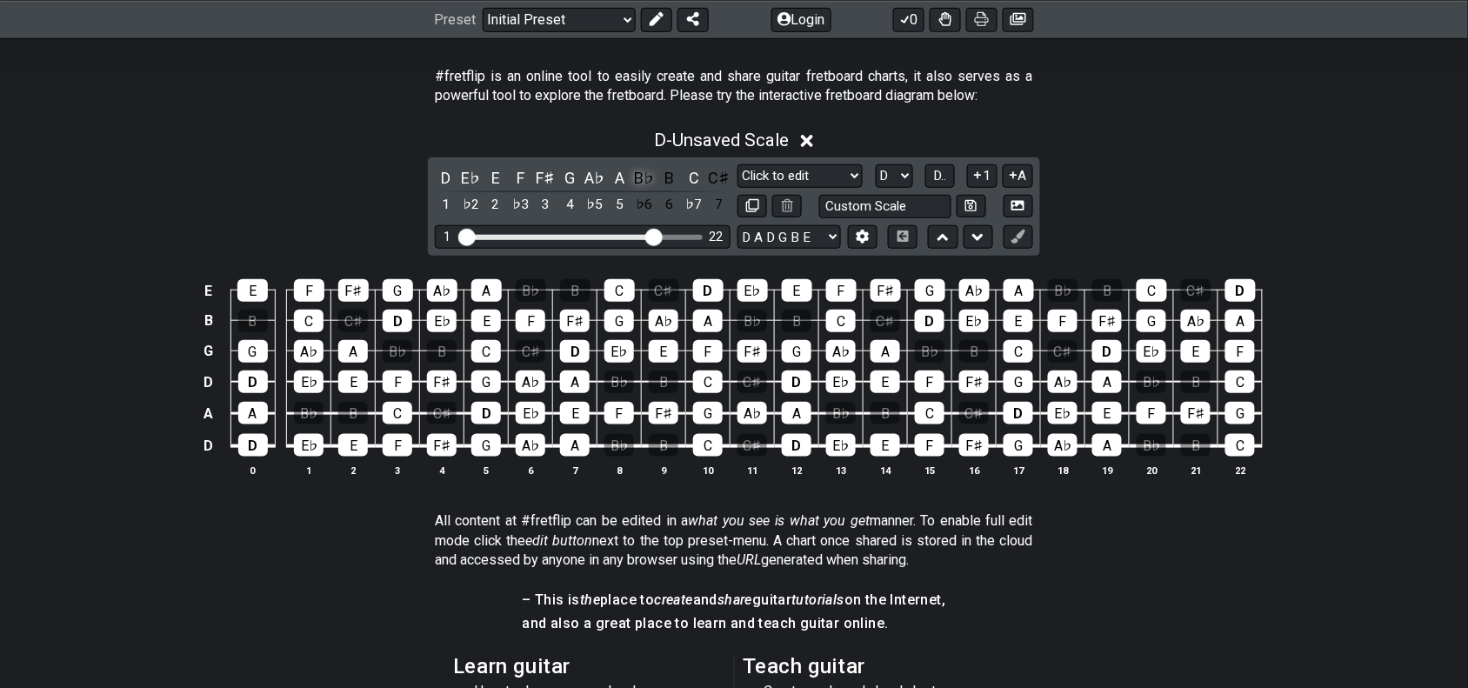
click at [649, 181] on div "B♭" at bounding box center [644, 177] width 23 height 23
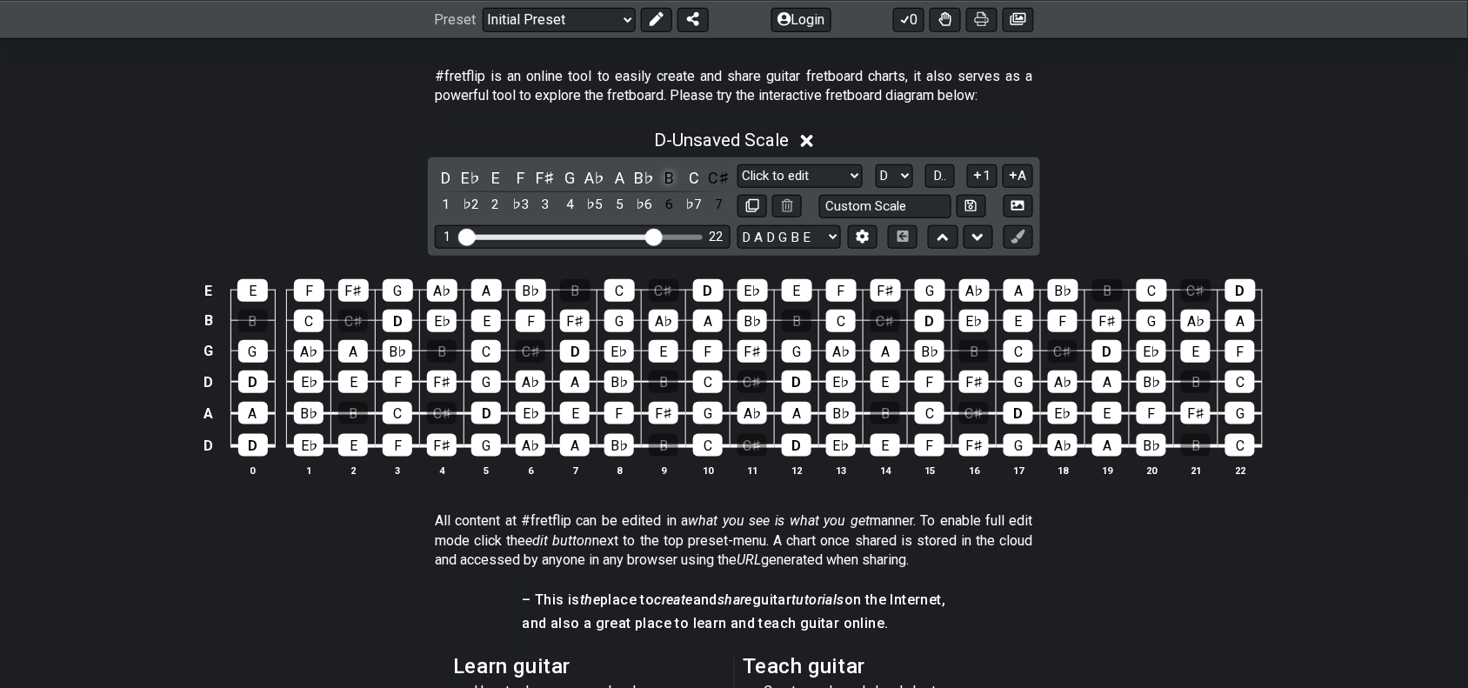
click at [664, 180] on div "B" at bounding box center [669, 177] width 23 height 23
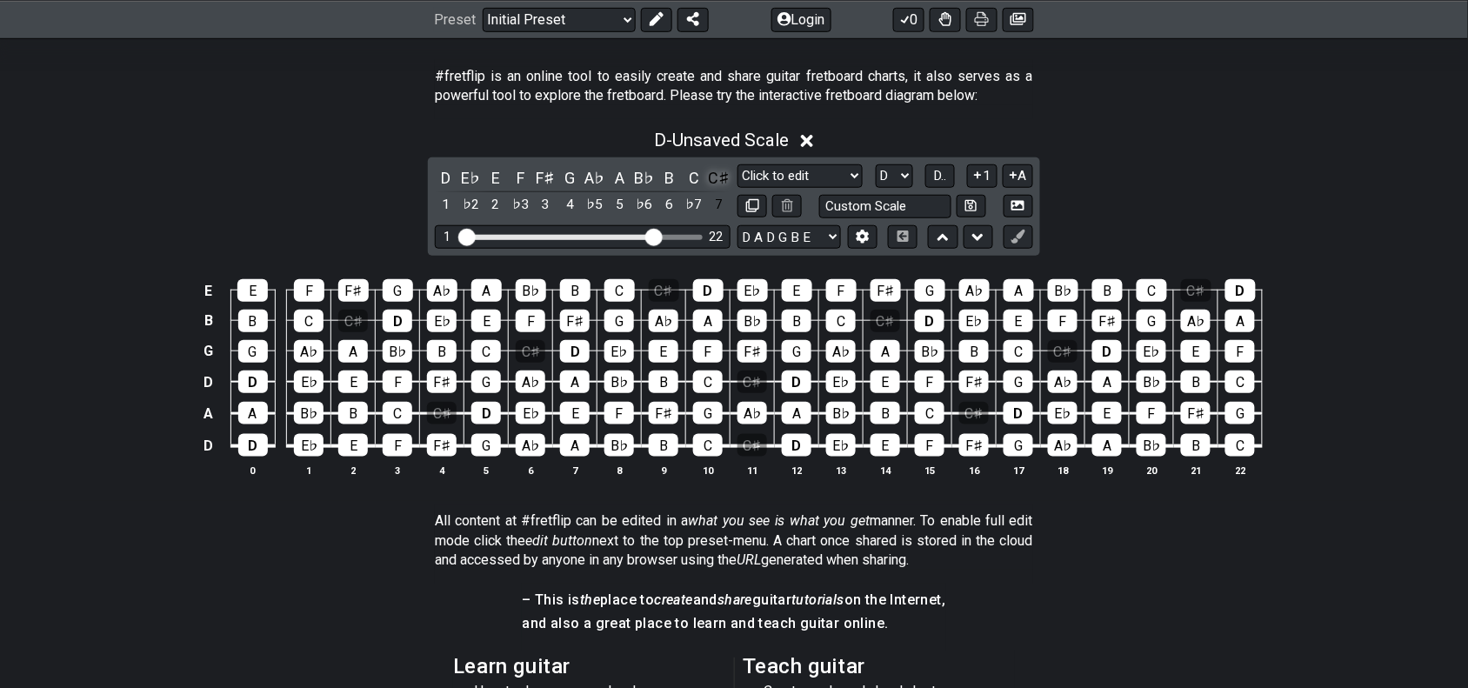
click at [715, 178] on div "C♯" at bounding box center [719, 177] width 23 height 23
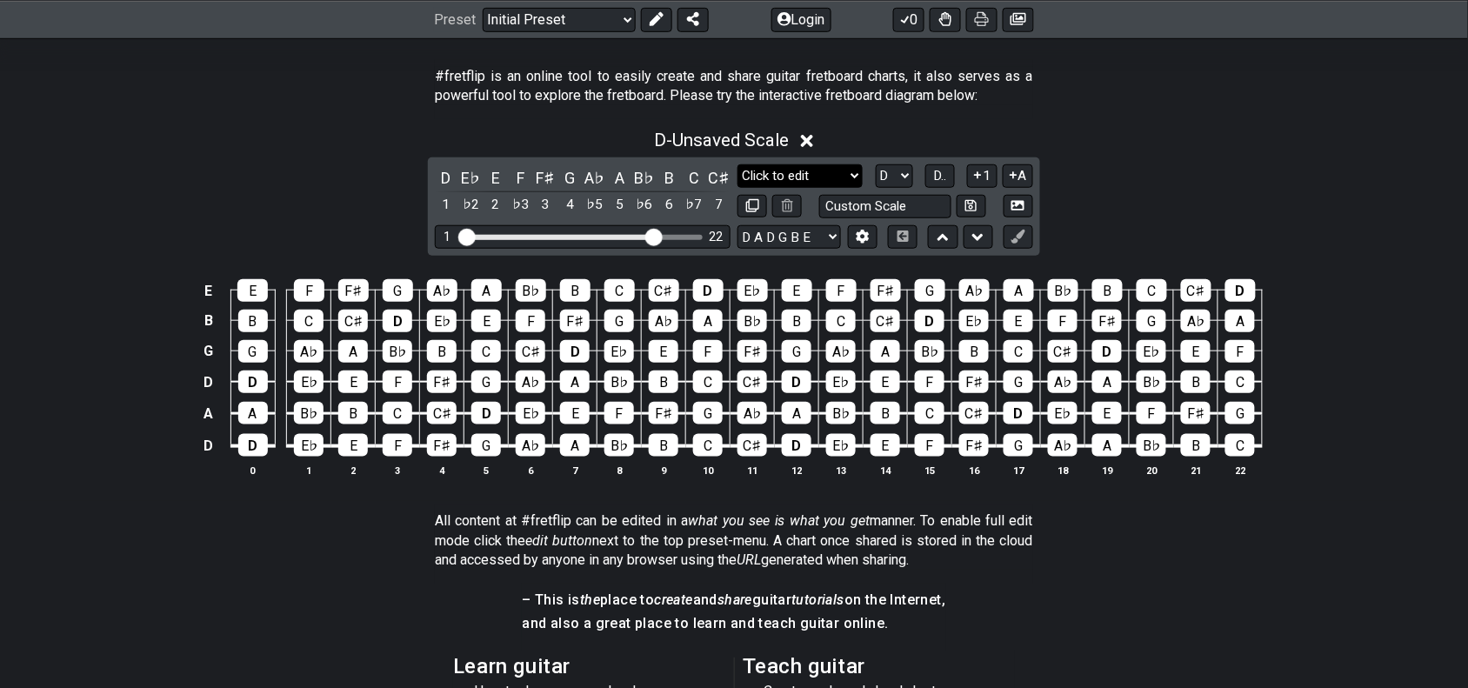
click at [832, 175] on select "Minor Pentatonic Click to edit Minor Pentatonic Major Pentatonic Minor Blues Ma…" at bounding box center [800, 175] width 125 height 23
select select "Major / [PERSON_NAME]"
click at [738, 164] on select "Minor Pentatonic Click to edit Minor Pentatonic Major Pentatonic Minor Blues Ma…" at bounding box center [800, 175] width 125 height 23
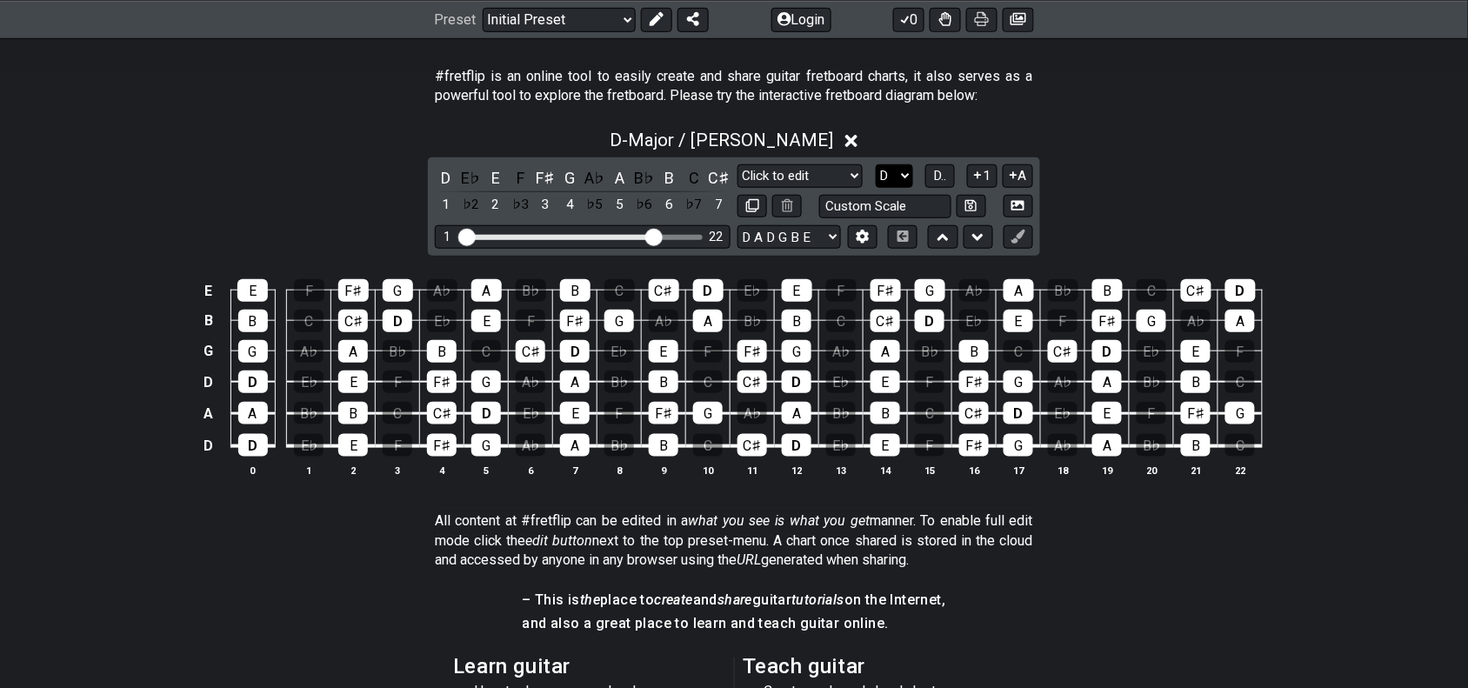
click at [905, 180] on select "A♭ A A♯ B♭ B C C♯ D♭ D D♯ E♭ E F F♯ G♭ G G♯" at bounding box center [894, 175] width 37 height 23
select select "G"
click at [876, 164] on select "A♭ A A♯ B♭ B C C♯ D♭ D D♯ E♭ E F F♯ G♭ G G♯" at bounding box center [894, 175] width 37 height 23
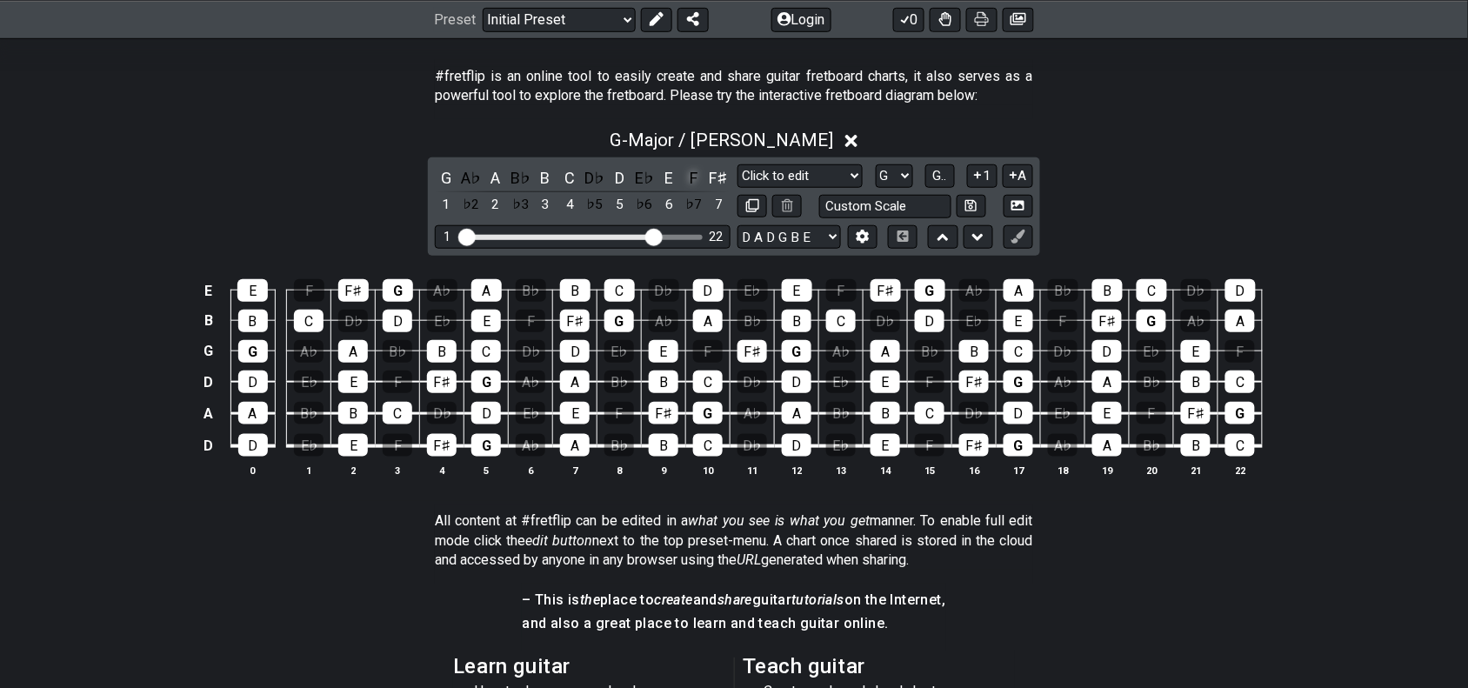
click at [700, 180] on div "F" at bounding box center [694, 177] width 23 height 23
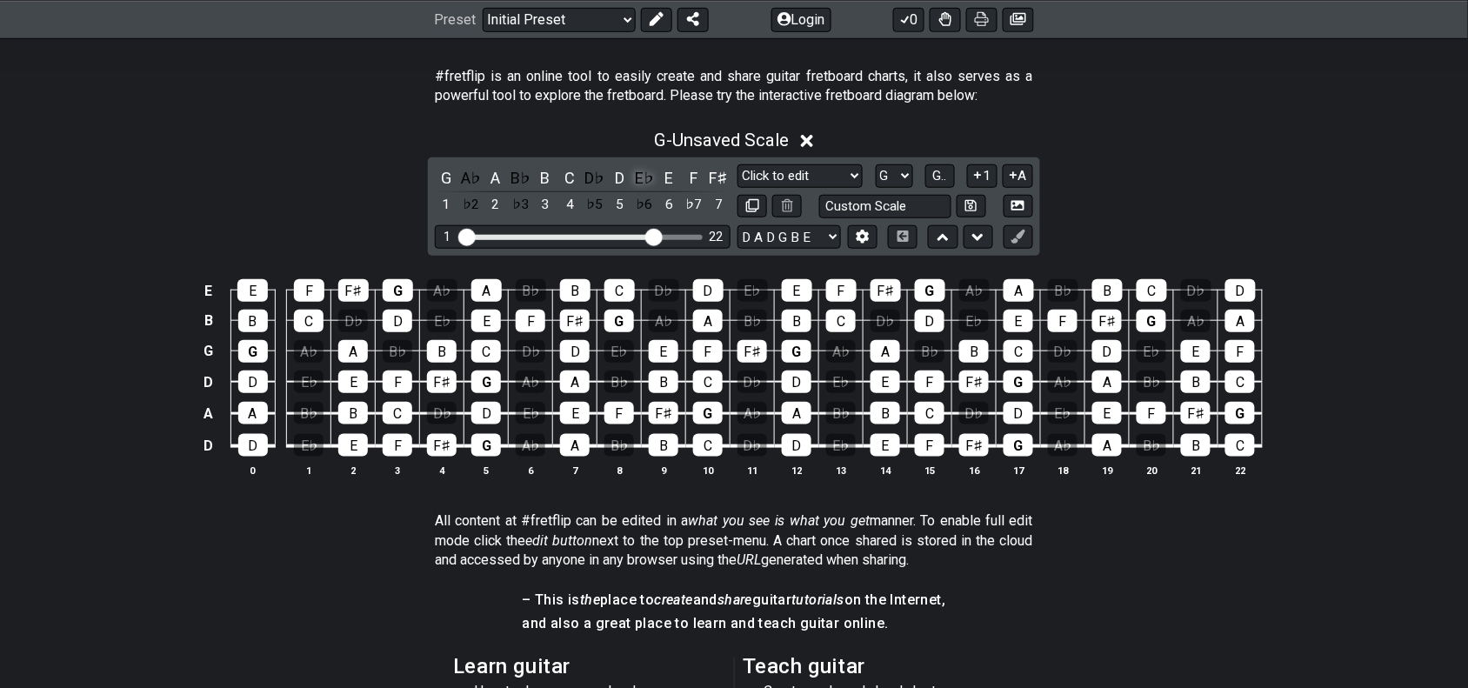
click at [652, 181] on div "E♭" at bounding box center [644, 177] width 23 height 23
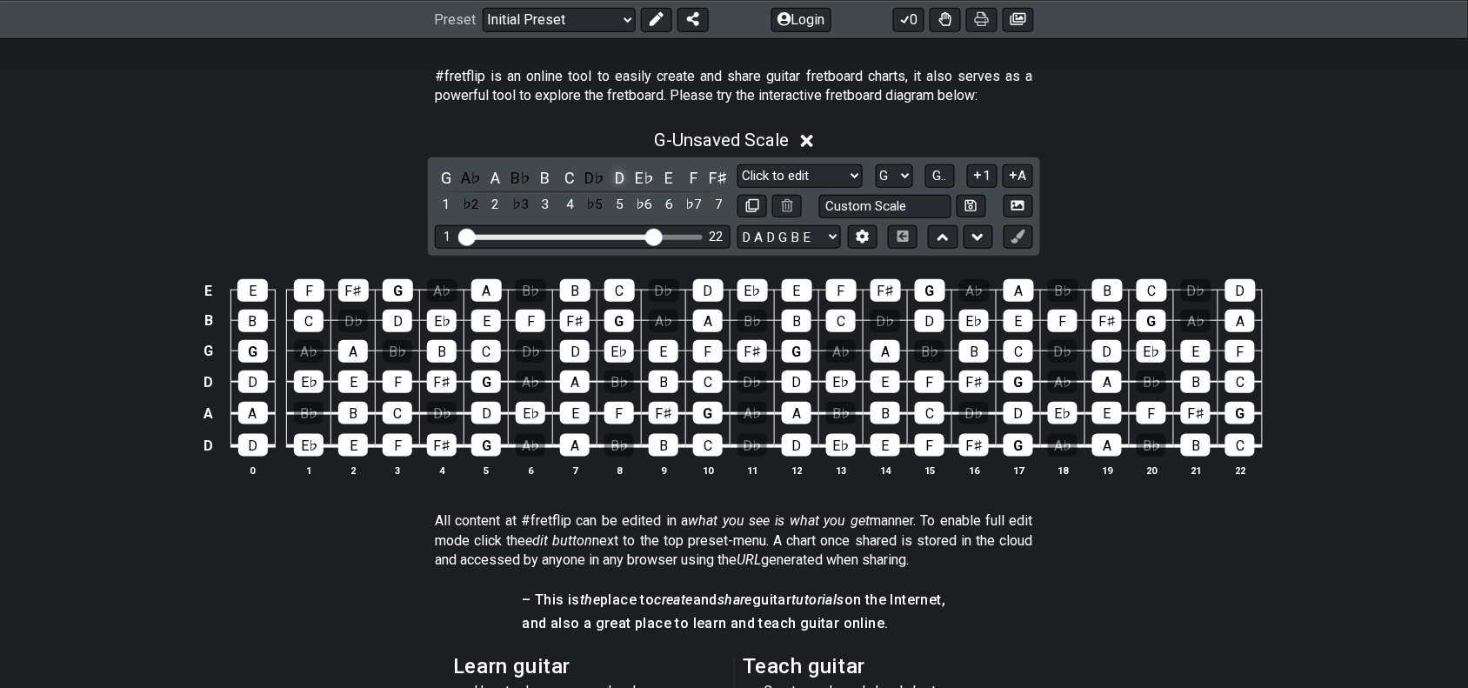
click at [610, 176] on div "D" at bounding box center [620, 177] width 23 height 23
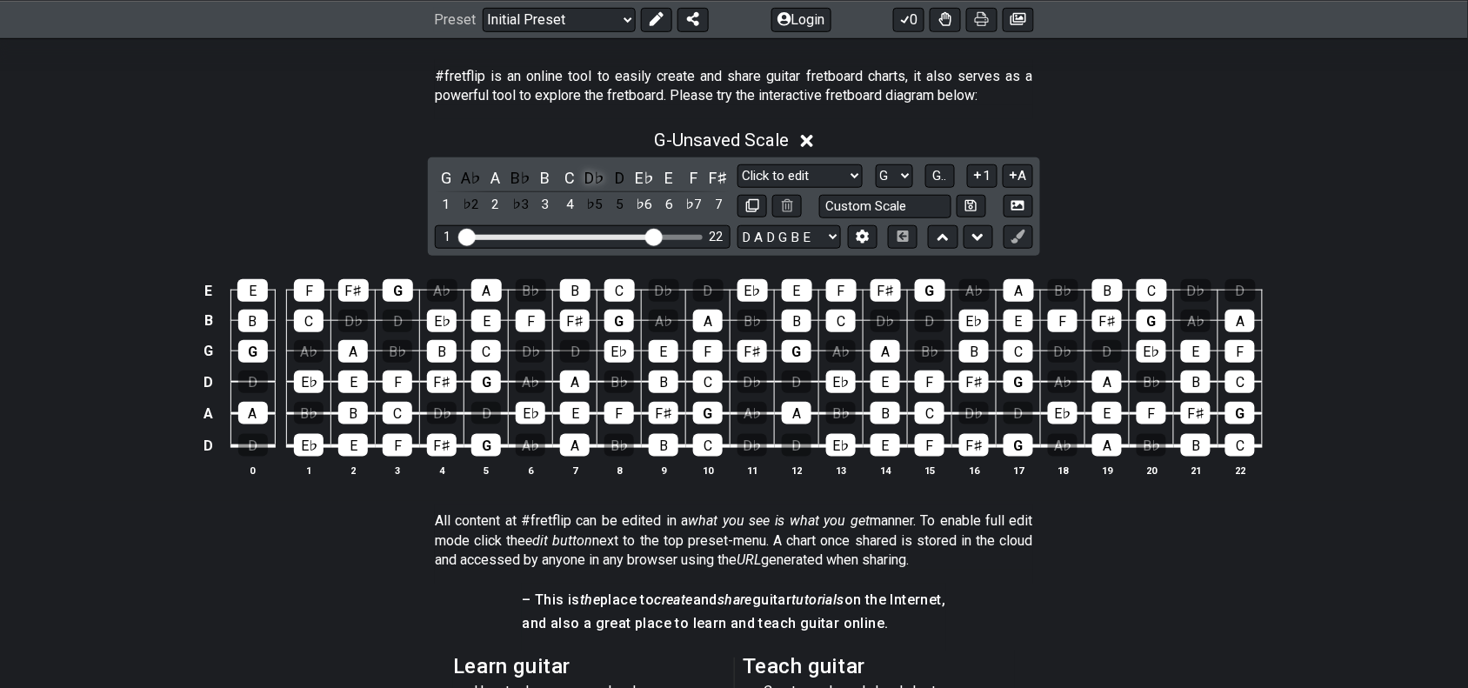
click at [600, 177] on div "D♭" at bounding box center [595, 177] width 23 height 23
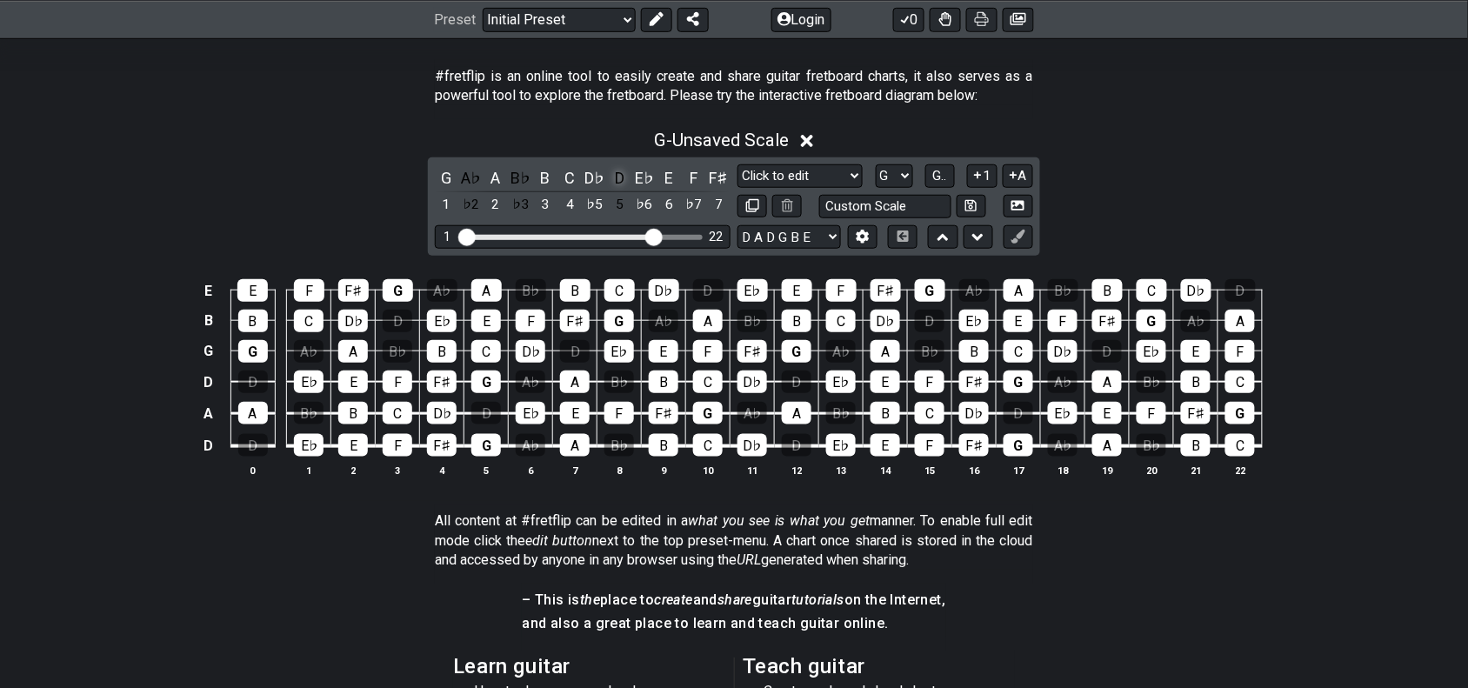
click at [627, 179] on div "D" at bounding box center [620, 177] width 23 height 23
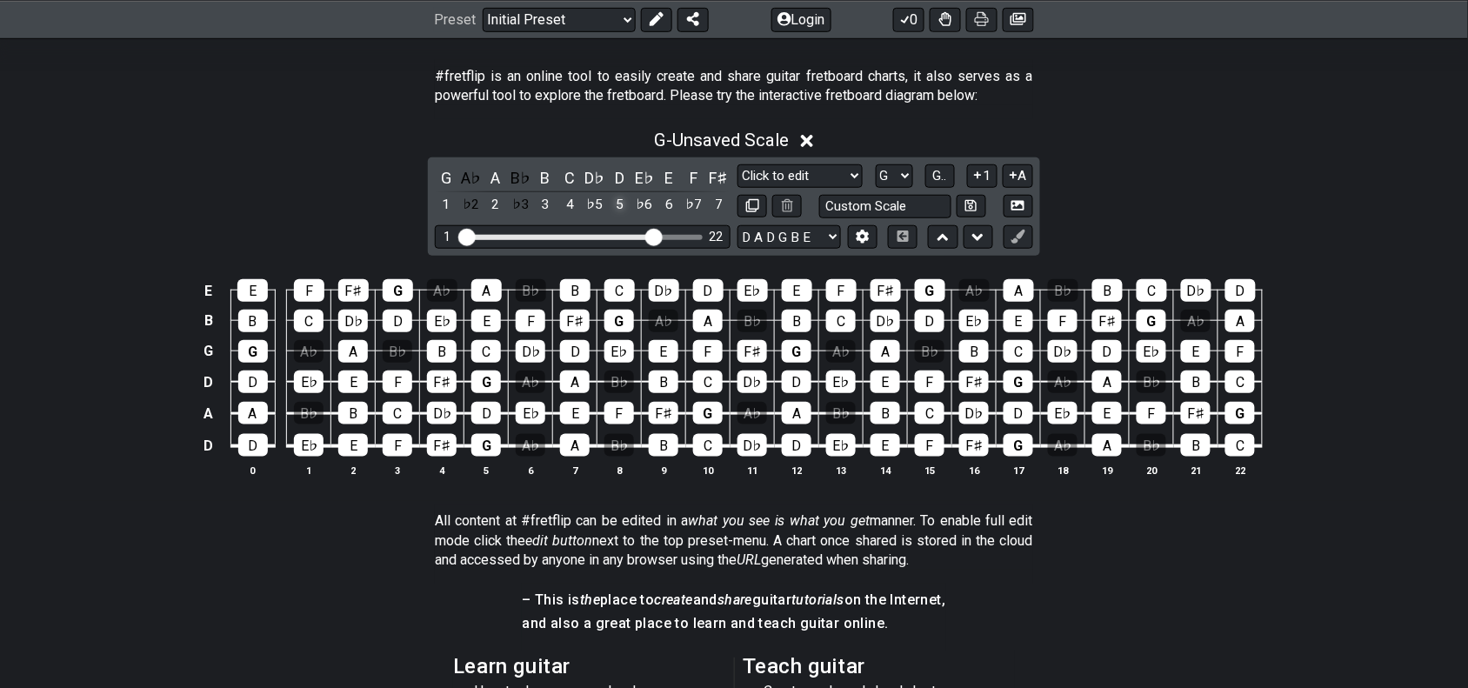
click at [619, 205] on div "5" at bounding box center [620, 204] width 23 height 23
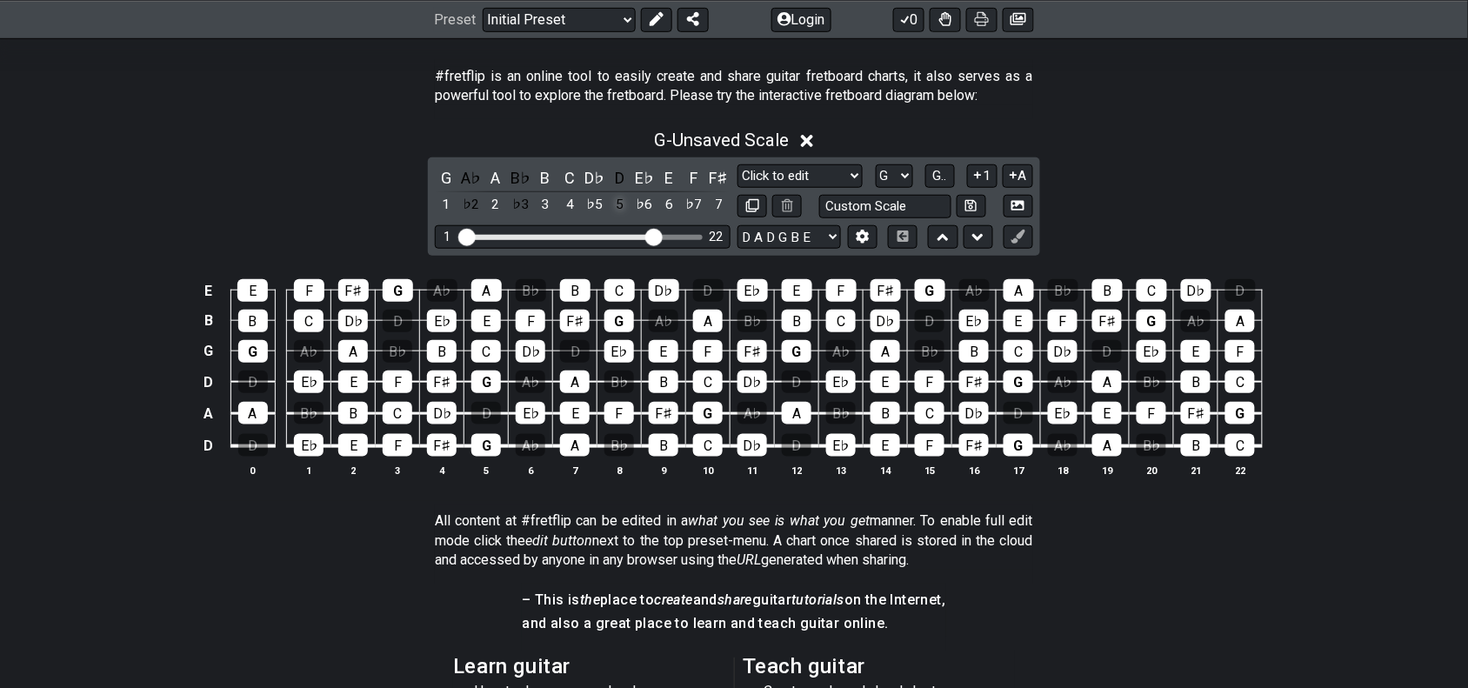
click at [619, 205] on div "5" at bounding box center [620, 204] width 23 height 23
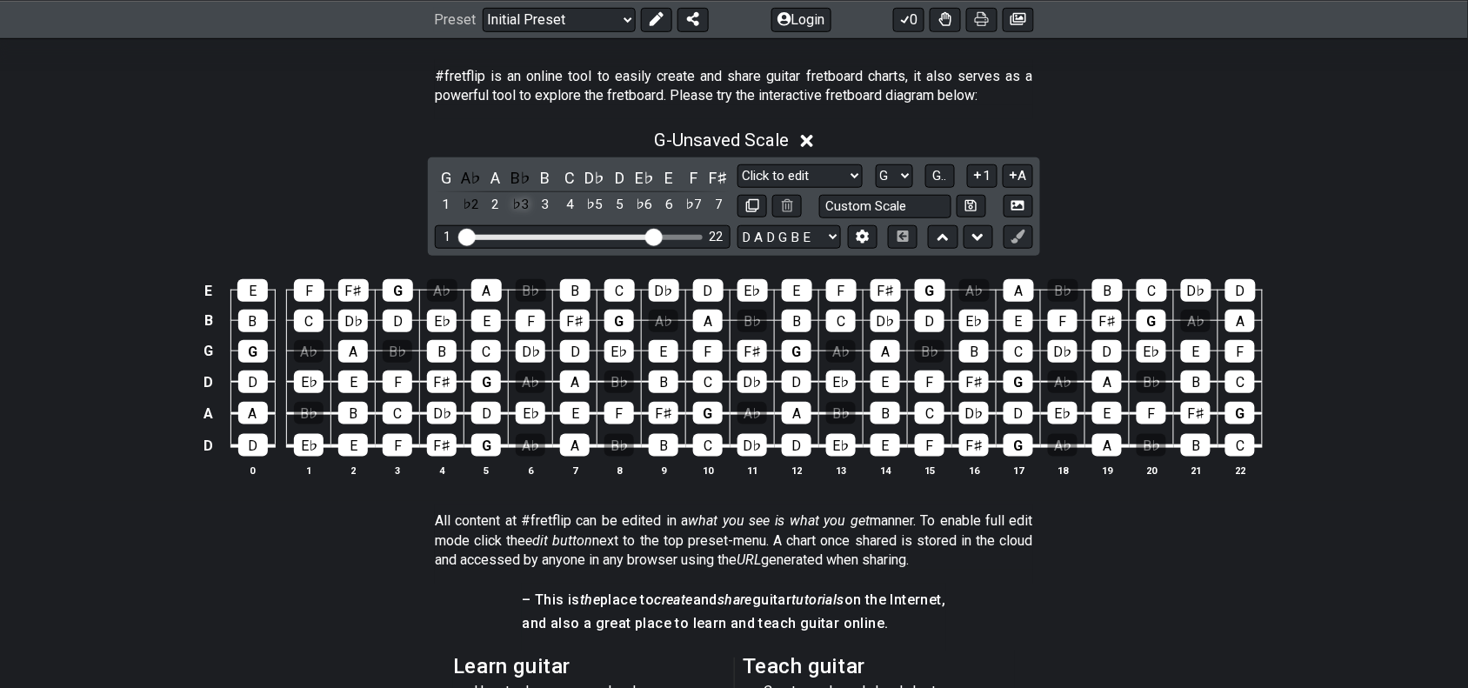
click at [524, 202] on div "♭3" at bounding box center [521, 204] width 23 height 23
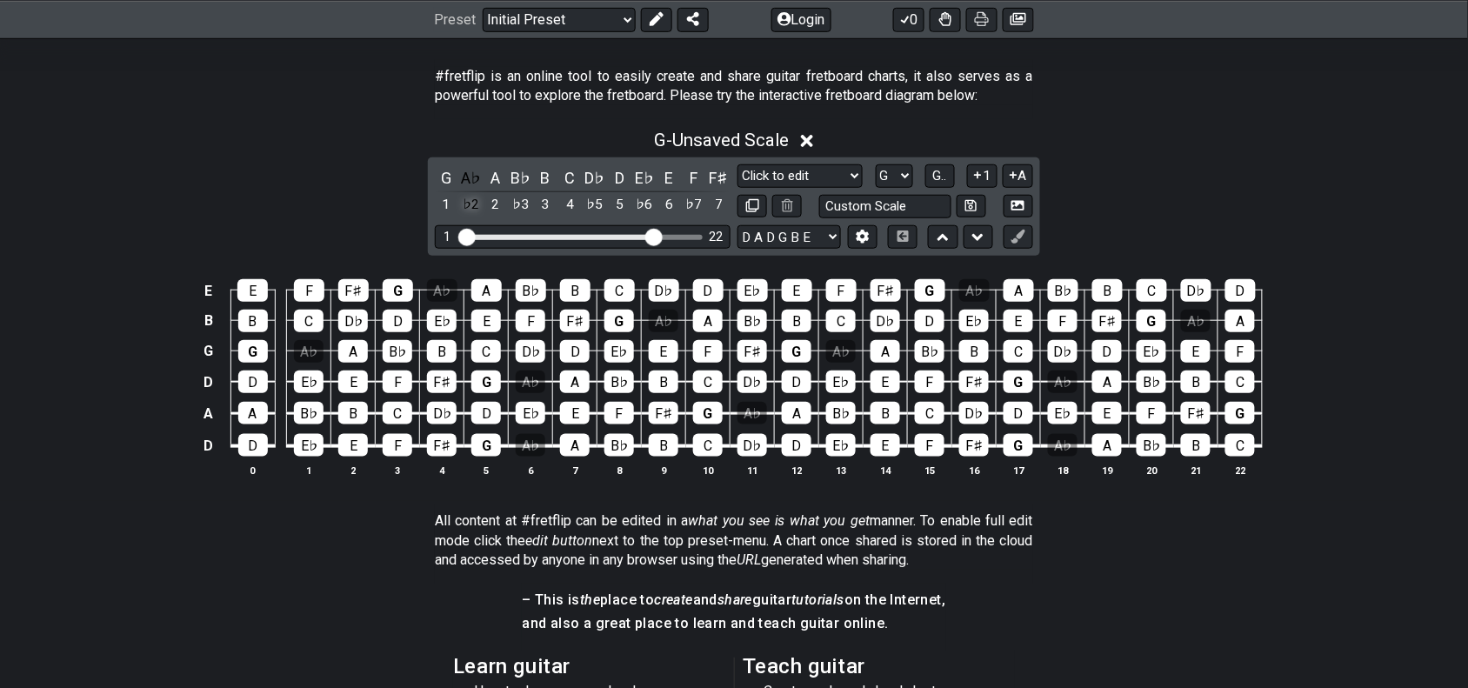
click at [471, 209] on div "♭2" at bounding box center [471, 204] width 23 height 23
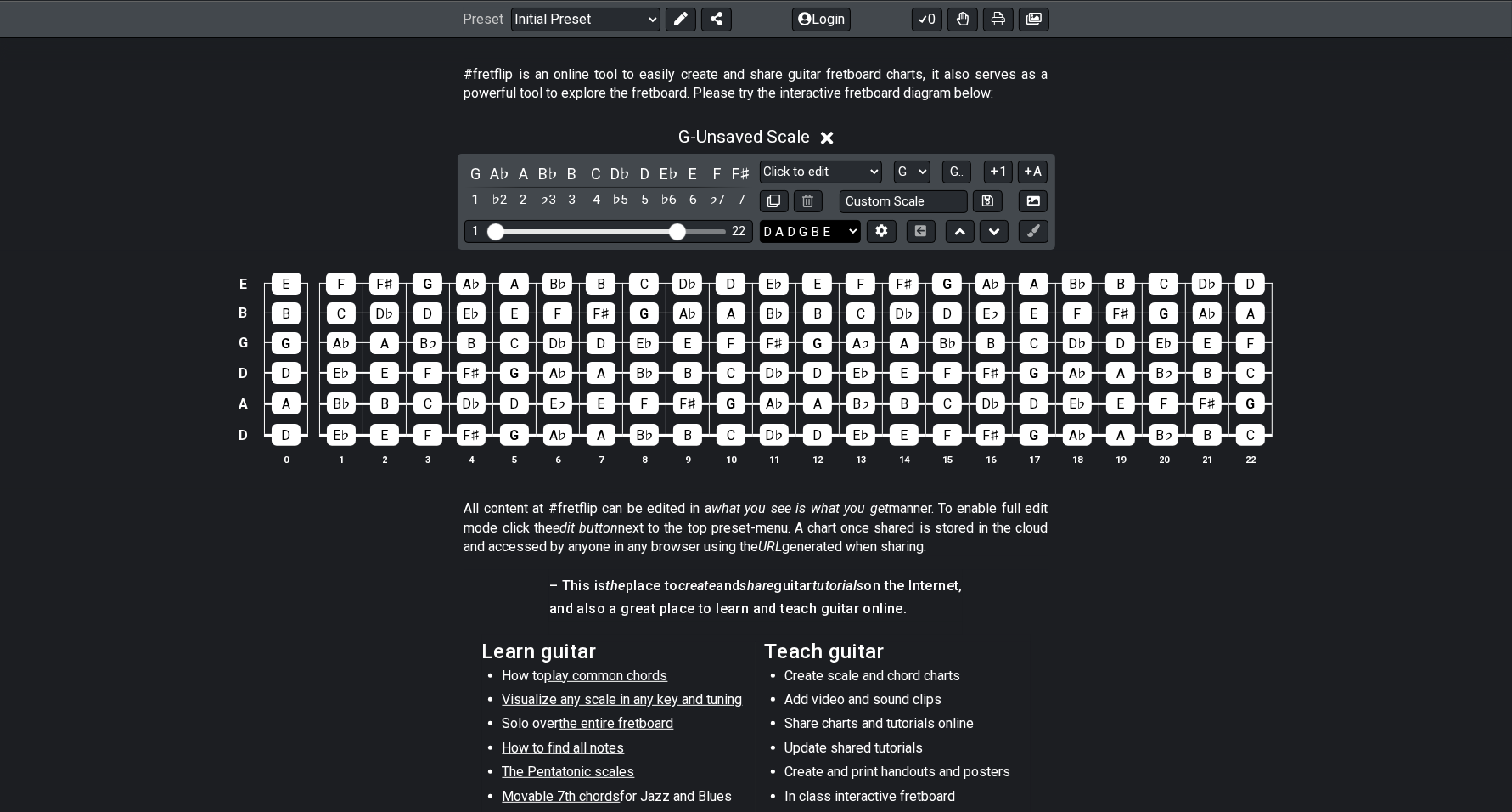
click at [818, 238] on select "E A D G B E E A D G B E E A D G B E B E A D F♯ B A D G C E A D A D G B E E♭ A♭ …" at bounding box center [810, 230] width 102 height 22
click at [759, 220] on select "E A D G B E E A D G B E E A D G B E B E A D F♯ B A D G C E A D A D G B E E♭ A♭ …" at bounding box center [810, 230] width 102 height 22
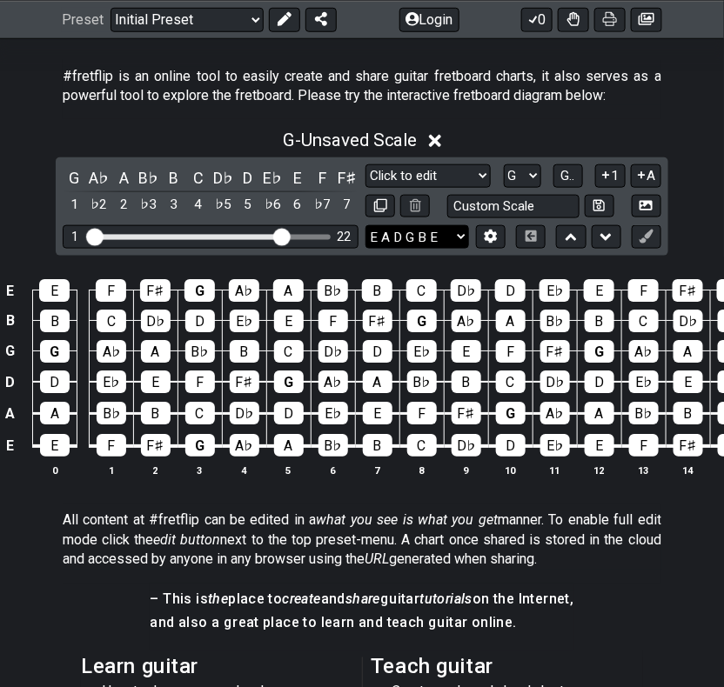
click at [446, 235] on select "E A D G B E E A D G B E E A D G B E B E A D F♯ B A D G C E A D A D G B E E♭ A♭ …" at bounding box center [417, 236] width 104 height 23
select select "D A D G B E"
click at [365, 225] on select "E A D G B E E A D G B E E A D G B E B E A D F♯ B A D G C E A D A D G B E E♭ A♭ …" at bounding box center [417, 236] width 104 height 23
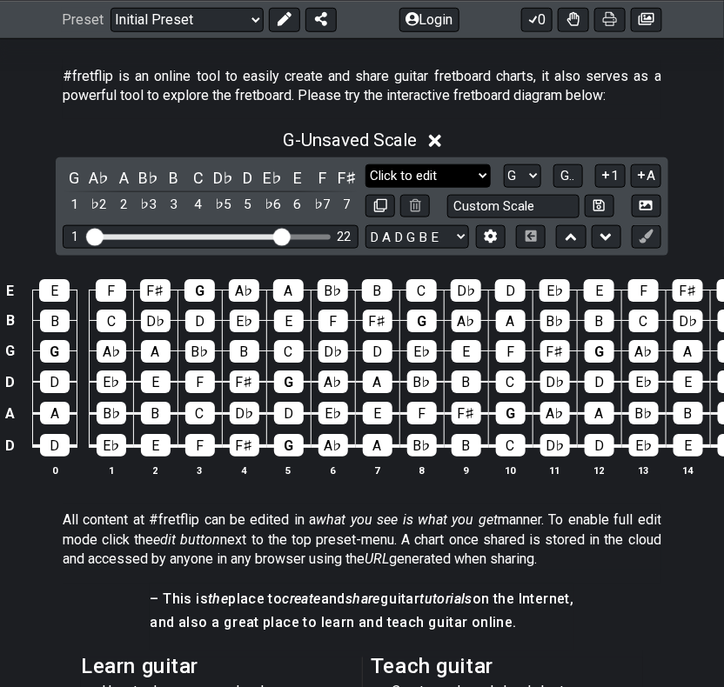
click at [441, 178] on select "Minor Pentatonic Click to edit Minor Pentatonic Major Pentatonic Minor Blues Ma…" at bounding box center [427, 175] width 125 height 23
select select "Phrygian Dominant"
click at [365, 164] on select "Minor Pentatonic Click to edit Minor Pentatonic Major Pentatonic Minor Blues Ma…" at bounding box center [427, 175] width 125 height 23
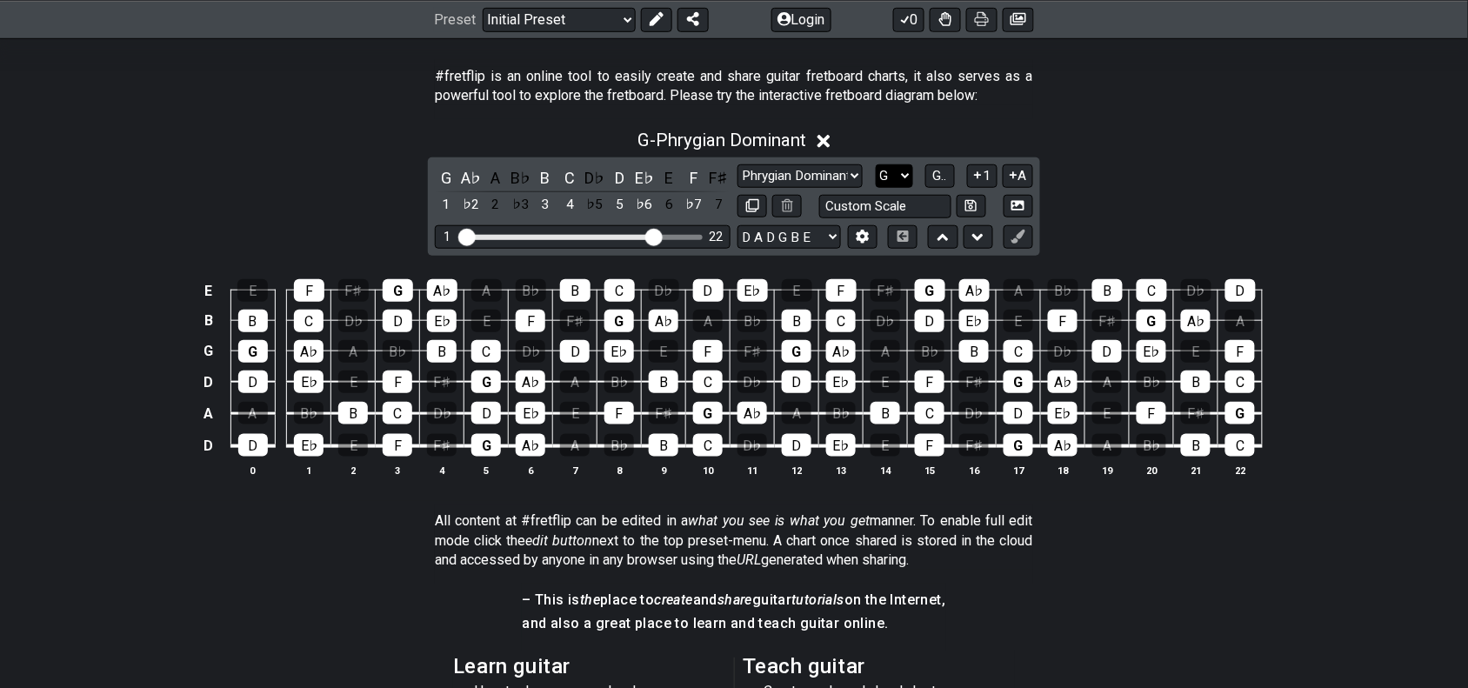
click at [887, 172] on select "A♭ A A♯ B♭ B C C♯ D♭ D D♯ E♭ E F F♯ G♭ G G♯" at bounding box center [894, 175] width 37 height 23
click at [876, 164] on select "A♭ A A♯ B♭ B C C♯ D♭ D D♯ E♭ E F F♯ G♭ G G♯" at bounding box center [894, 175] width 37 height 23
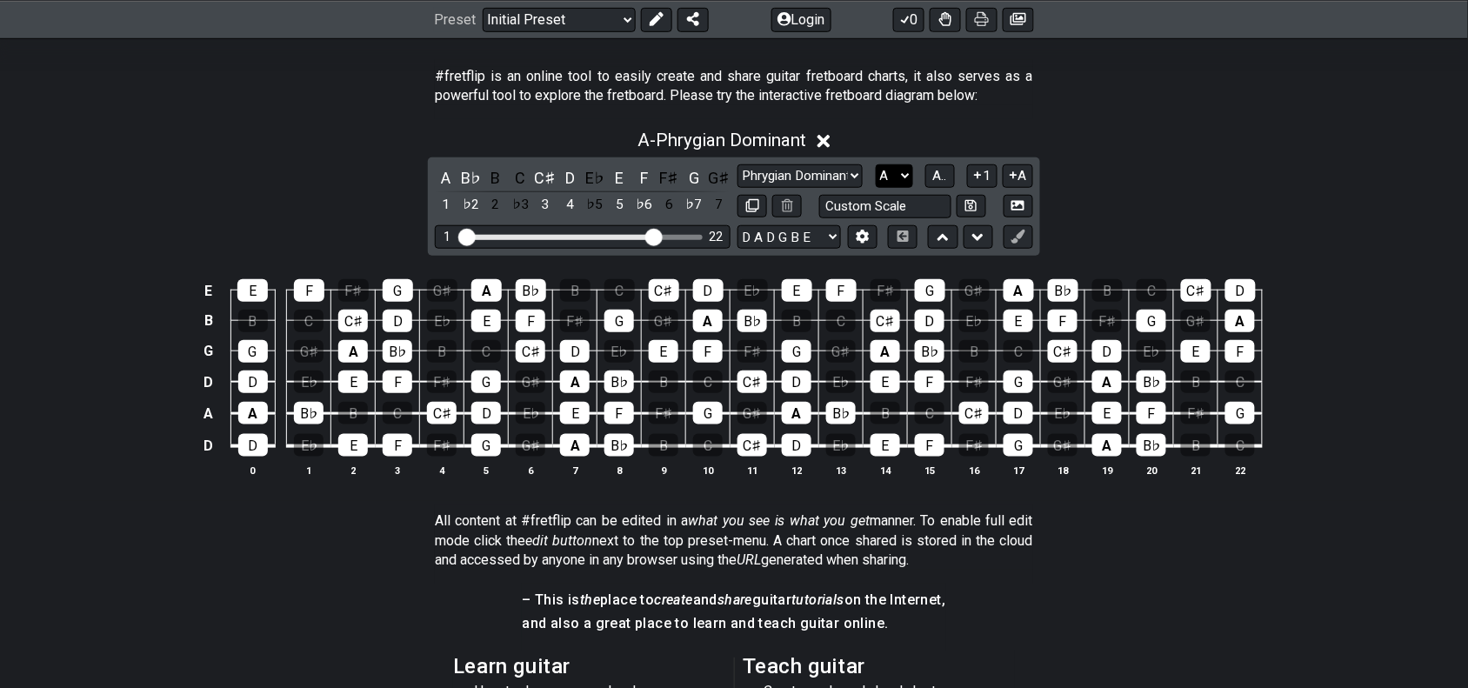
drag, startPoint x: 901, startPoint y: 175, endPoint x: 901, endPoint y: 185, distance: 10.4
click at [901, 175] on select "A♭ A A♯ B♭ B C C♯ D♭ D D♯ E♭ E F F♯ G♭ G G♯" at bounding box center [894, 175] width 37 height 23
select select "D"
click at [876, 164] on select "A♭ A A♯ B♭ B C C♯ D♭ D D♯ E♭ E F F♯ G♭ G G♯" at bounding box center [894, 175] width 37 height 23
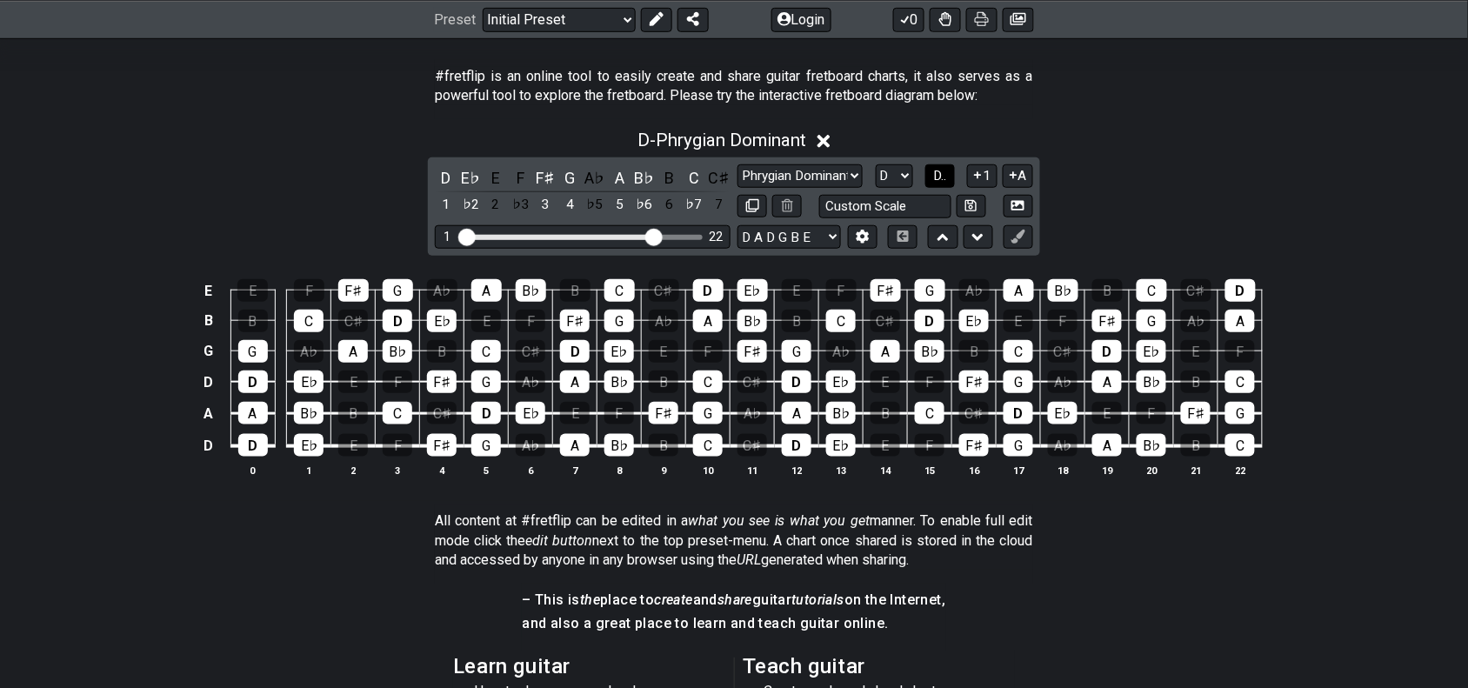
click at [940, 168] on span "D.." at bounding box center [939, 176] width 13 height 16
